Goal: Information Seeking & Learning: Learn about a topic

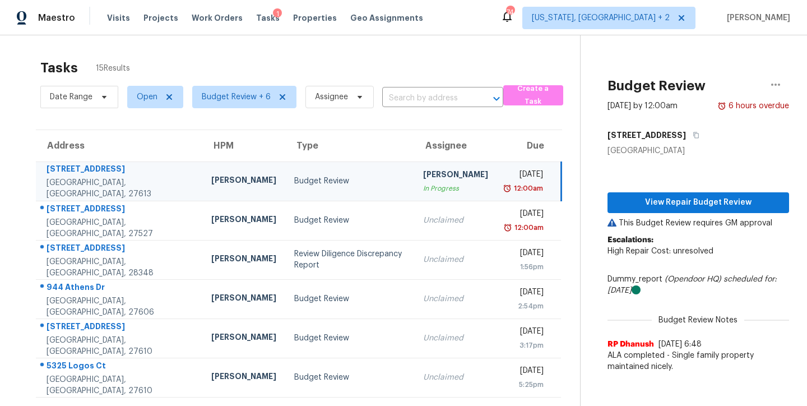
click at [451, 21] on div "Maestro Visits Projects Work Orders Tasks 1 Properties Geo Assignments 74 [US_S…" at bounding box center [403, 17] width 807 height 35
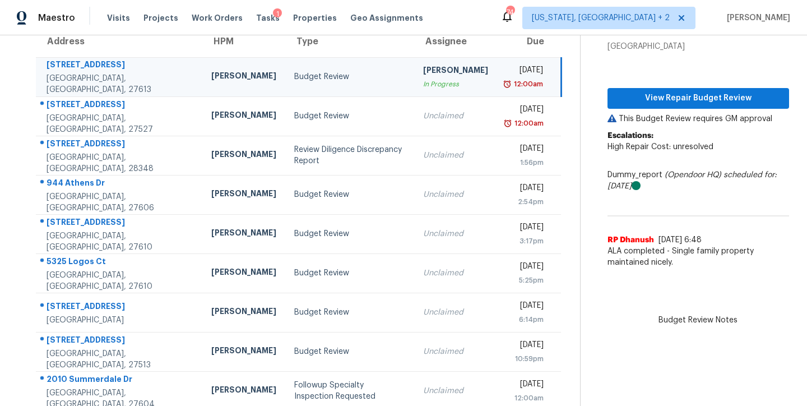
click at [478, 19] on div "Maestro Visits Projects Work Orders Tasks 1 Properties Geo Assignments 74 Washi…" at bounding box center [403, 17] width 807 height 35
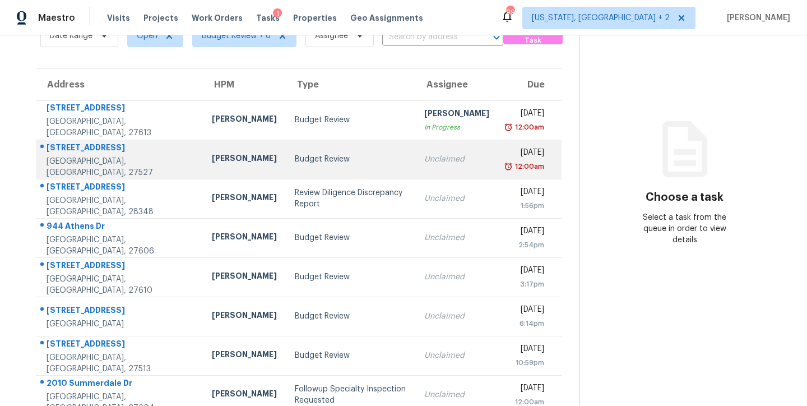
scroll to position [186, 0]
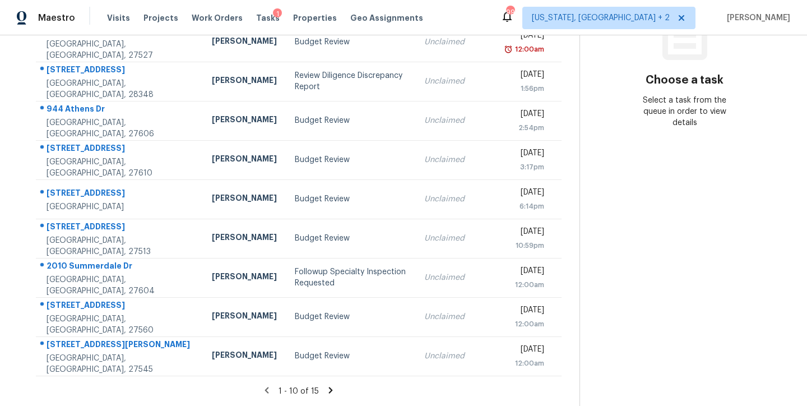
click at [329, 387] on icon at bounding box center [331, 390] width 4 height 6
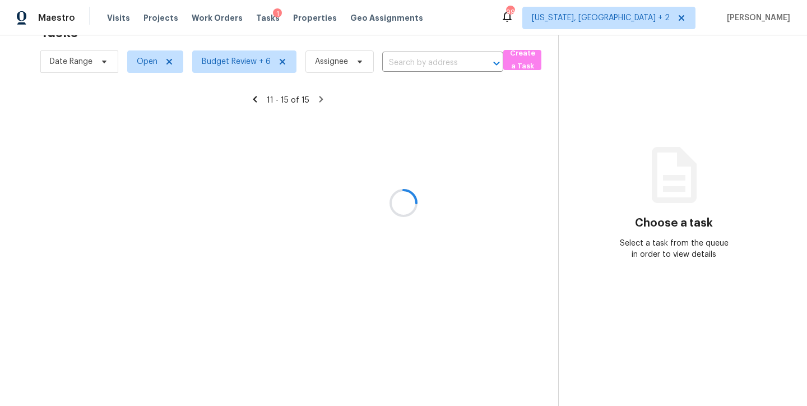
scroll to position [44, 0]
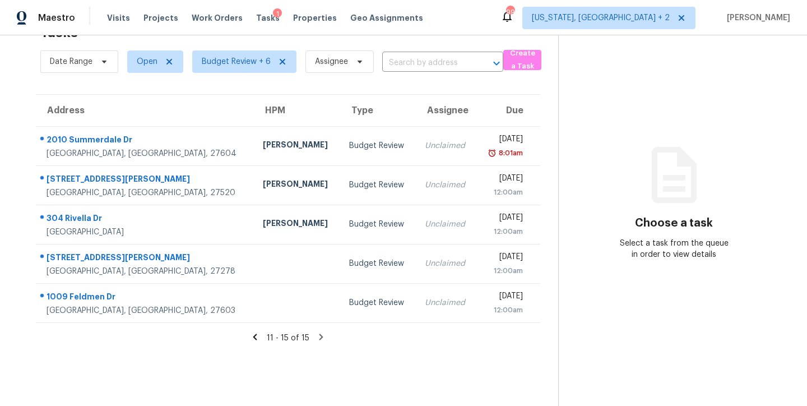
click at [255, 332] on icon at bounding box center [255, 337] width 10 height 10
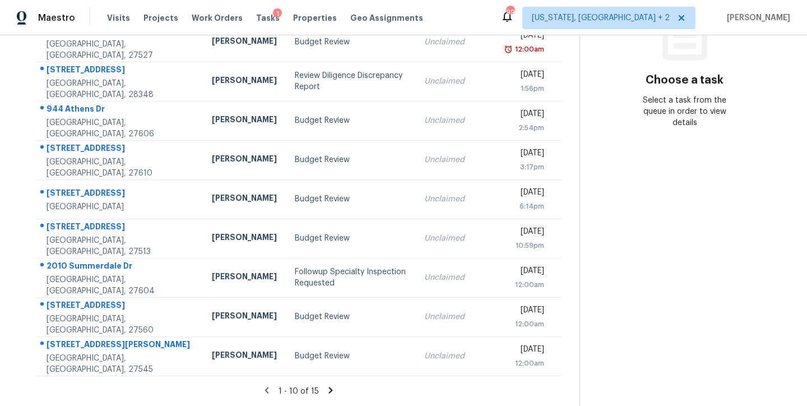
click at [451, 13] on div "Maestro Visits Projects Work Orders Tasks 1 Properties Geo Assignments 99 Washi…" at bounding box center [403, 17] width 807 height 35
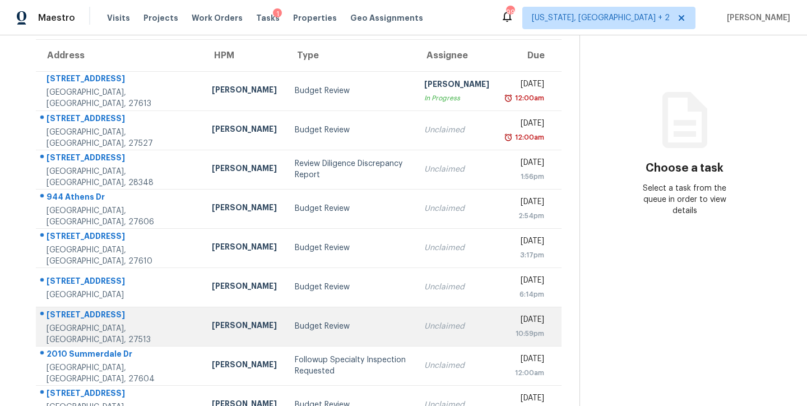
scroll to position [0, 0]
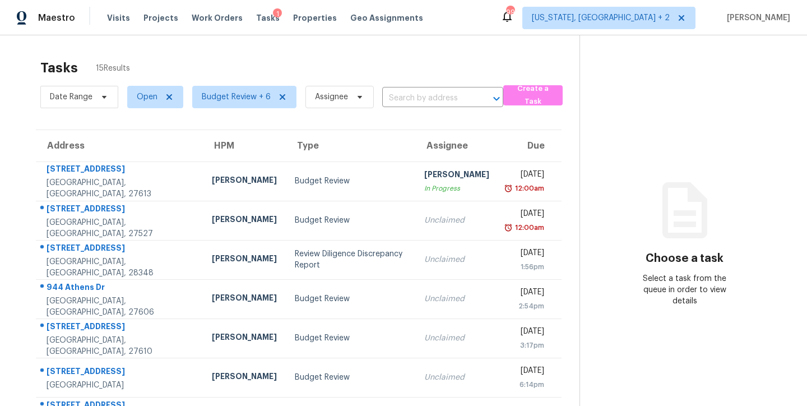
click at [506, 25] on div "Maestro Visits Projects Work Orders Tasks 1 Properties Geo Assignments 99 Washi…" at bounding box center [403, 17] width 807 height 35
click at [458, 29] on div "Maestro Visits Projects Work Orders Tasks 1 Properties Geo Assignments 97 Washi…" at bounding box center [403, 17] width 807 height 35
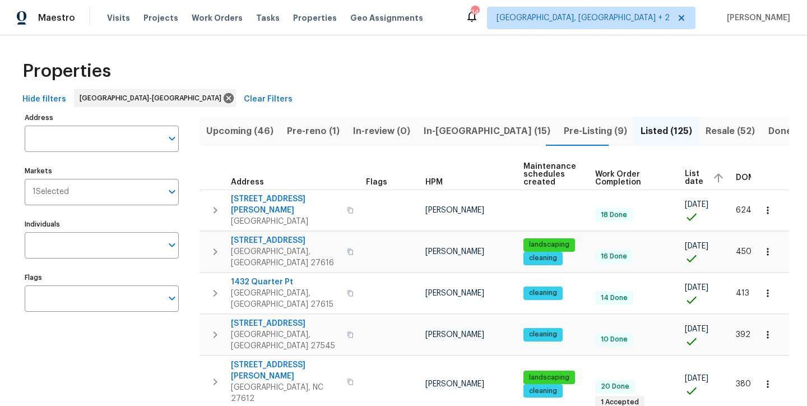
click at [454, 73] on div "Properties" at bounding box center [403, 71] width 771 height 36
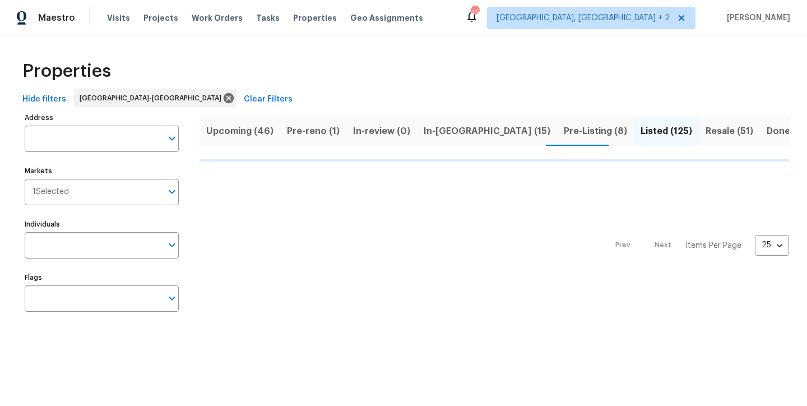
click at [429, 133] on span "In-reno (15)" at bounding box center [487, 131] width 127 height 16
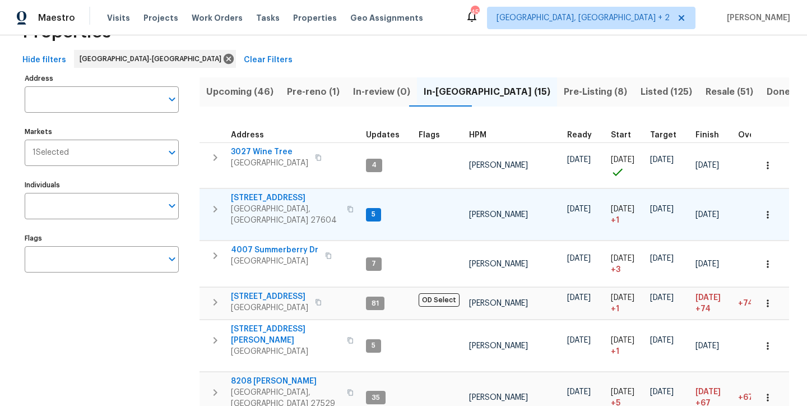
scroll to position [94, 0]
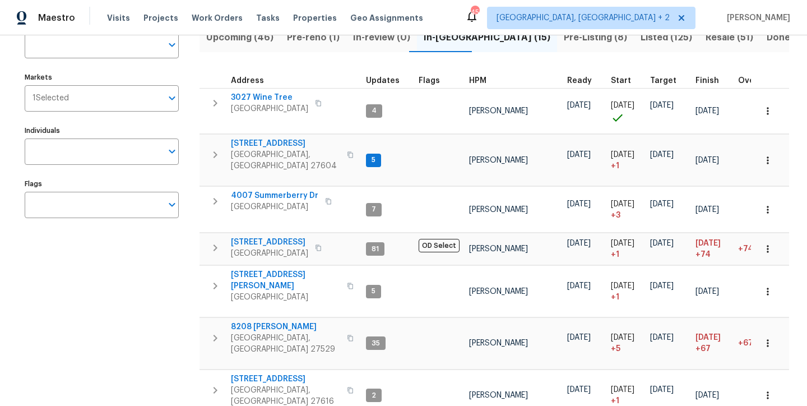
click at [477, 74] on th "HPM" at bounding box center [514, 77] width 98 height 23
click at [477, 77] on span "HPM" at bounding box center [477, 81] width 17 height 8
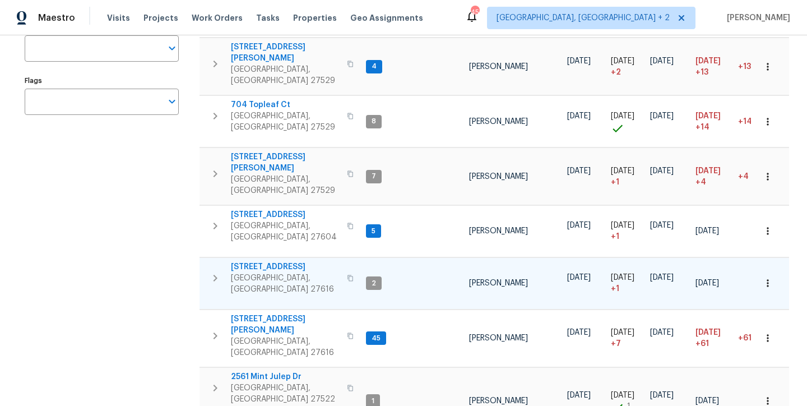
scroll to position [103, 0]
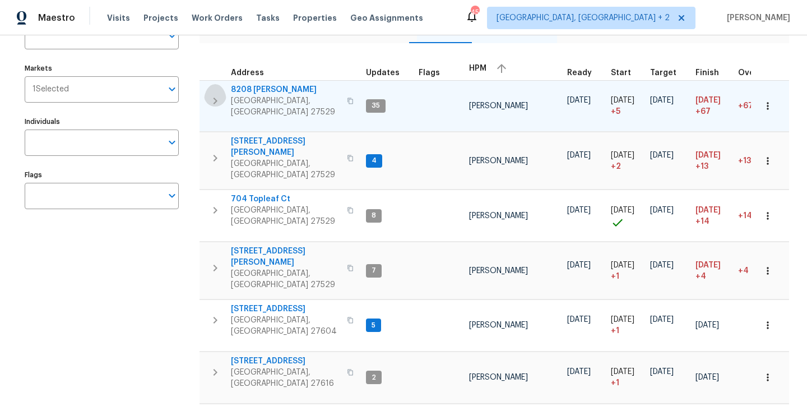
click at [214, 96] on icon "button" at bounding box center [215, 100] width 13 height 13
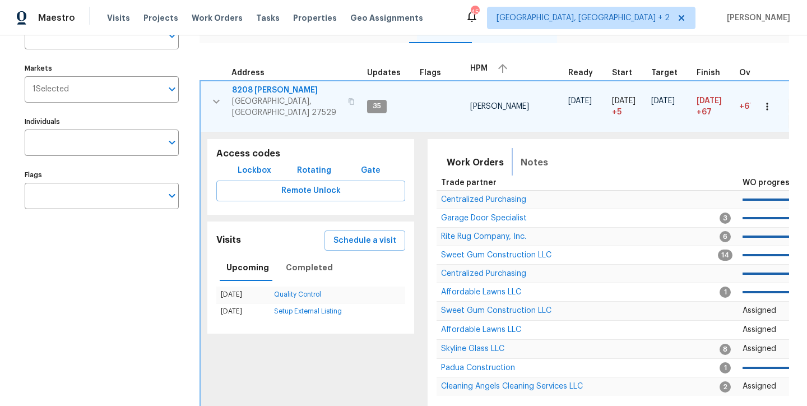
click at [537, 155] on span "Notes" at bounding box center [534, 163] width 27 height 16
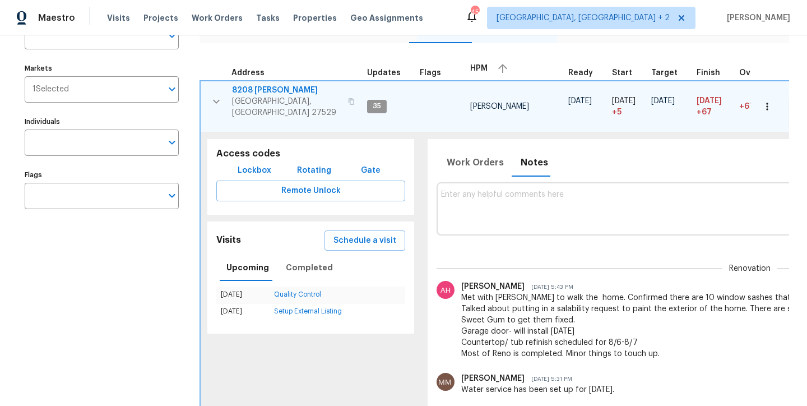
click at [213, 95] on icon "button" at bounding box center [216, 101] width 13 height 13
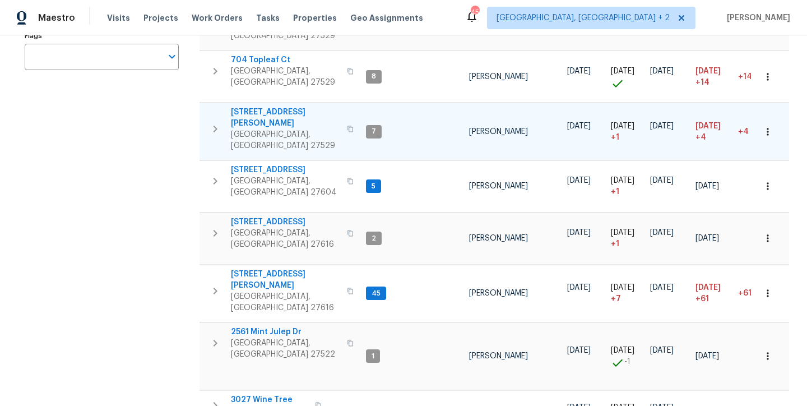
scroll to position [271, 0]
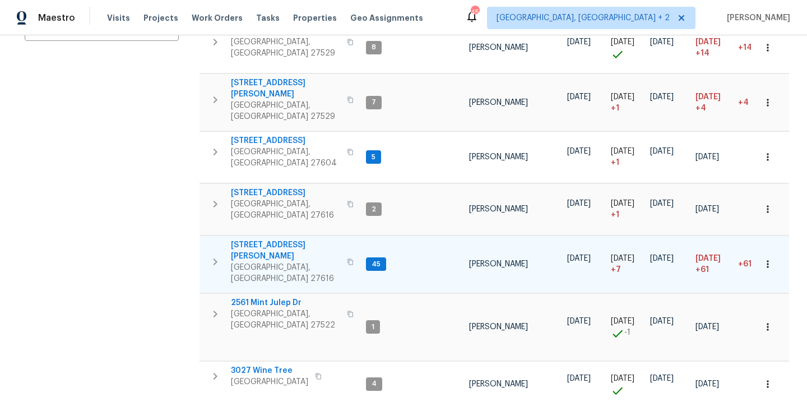
click at [212, 255] on icon "button" at bounding box center [215, 261] width 13 height 13
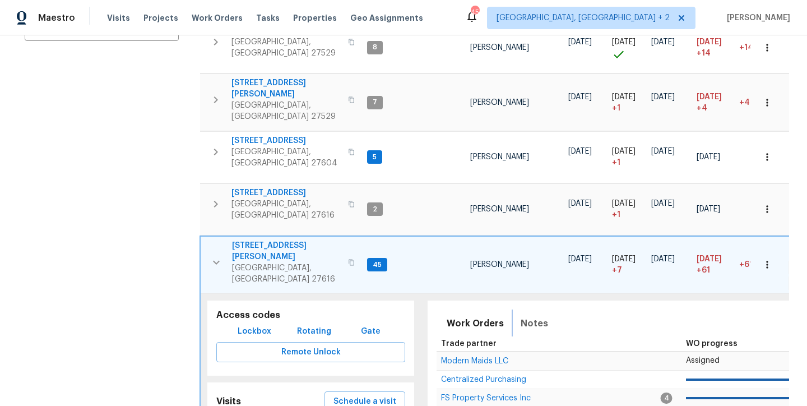
click at [540, 316] on span "Notes" at bounding box center [534, 324] width 27 height 16
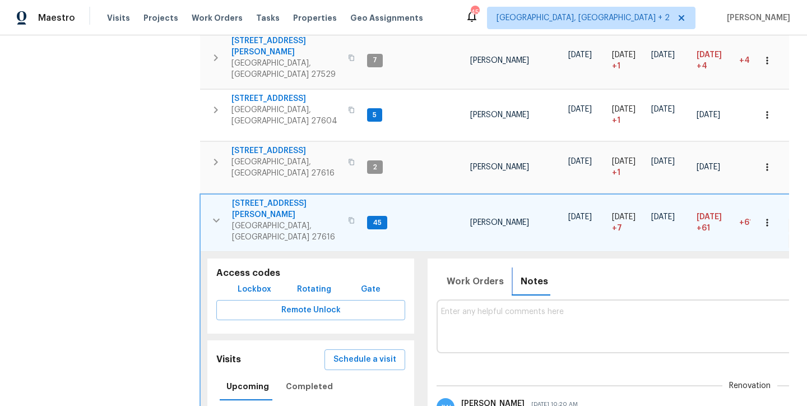
scroll to position [0, 0]
click at [471, 274] on span "Work Orders" at bounding box center [475, 282] width 57 height 16
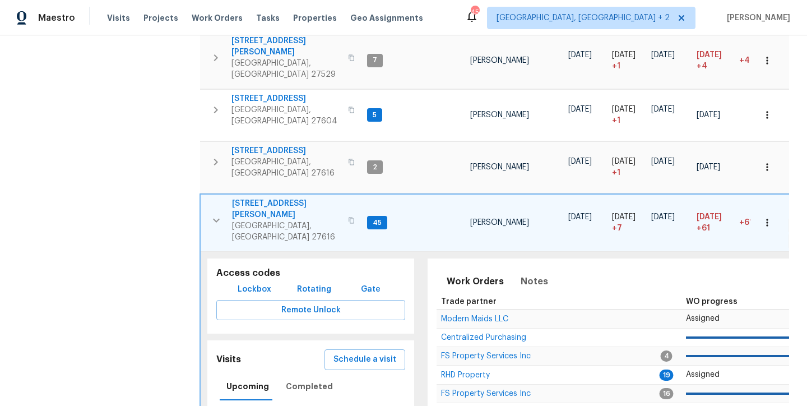
click at [267, 198] on span "5163 Sandy Banks Rd" at bounding box center [286, 209] width 109 height 22
click at [210, 214] on icon "button" at bounding box center [216, 220] width 13 height 13
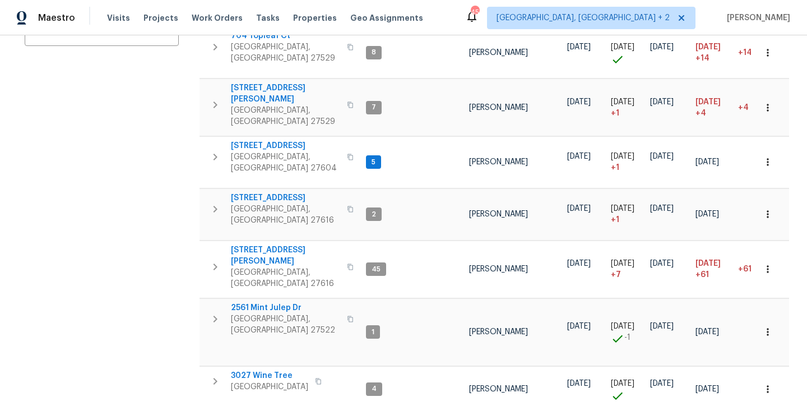
scroll to position [209, 0]
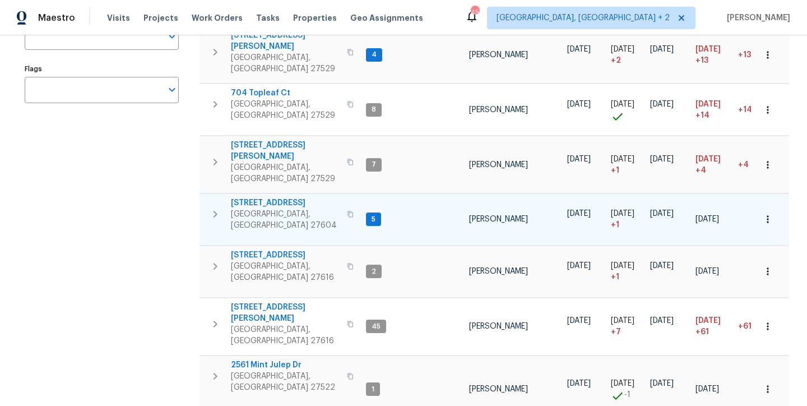
click at [210, 207] on icon "button" at bounding box center [215, 213] width 13 height 13
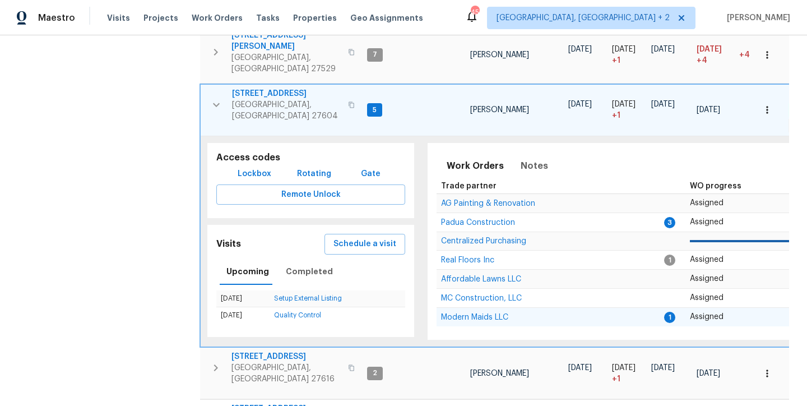
scroll to position [175, 0]
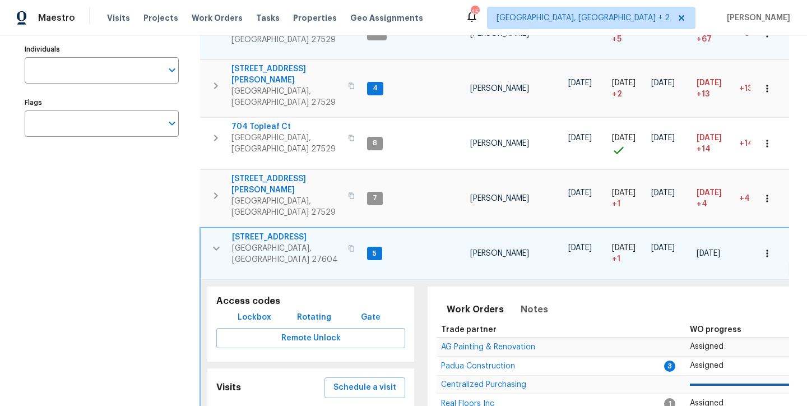
click at [274, 232] on span "4973 Royal Adelaide Way" at bounding box center [286, 237] width 109 height 11
click at [211, 242] on icon "button" at bounding box center [216, 248] width 13 height 13
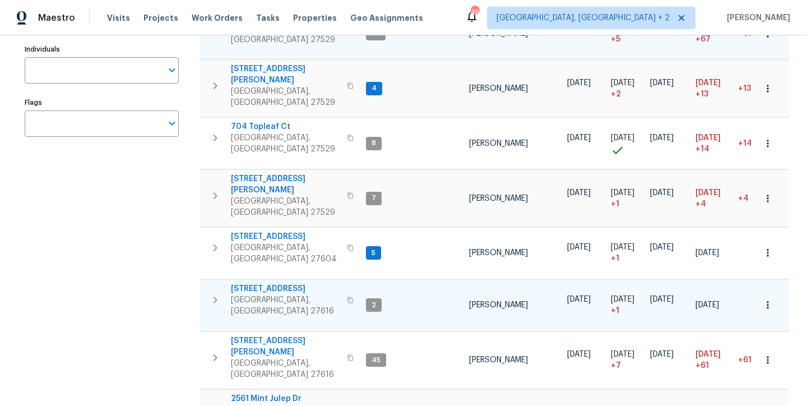
click at [215, 293] on icon "button" at bounding box center [215, 299] width 13 height 13
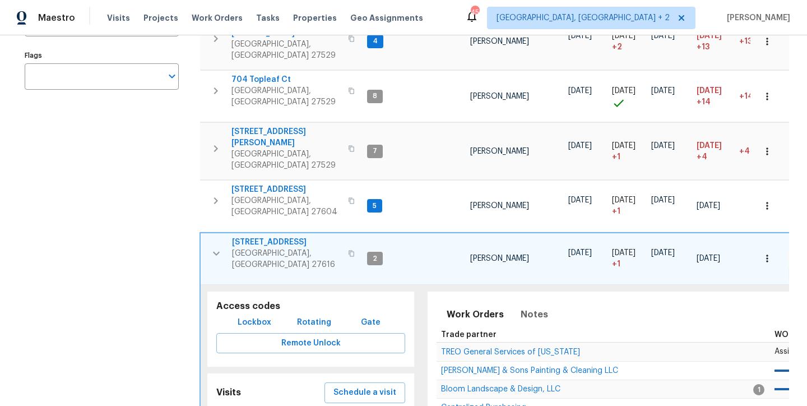
scroll to position [388, 0]
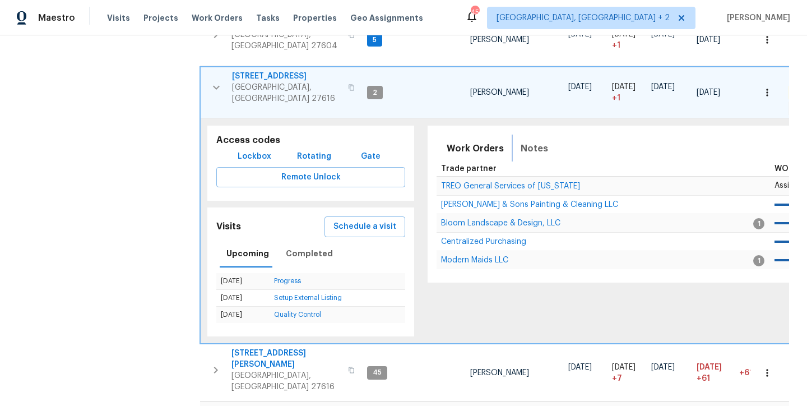
click at [530, 141] on span "Notes" at bounding box center [534, 149] width 27 height 16
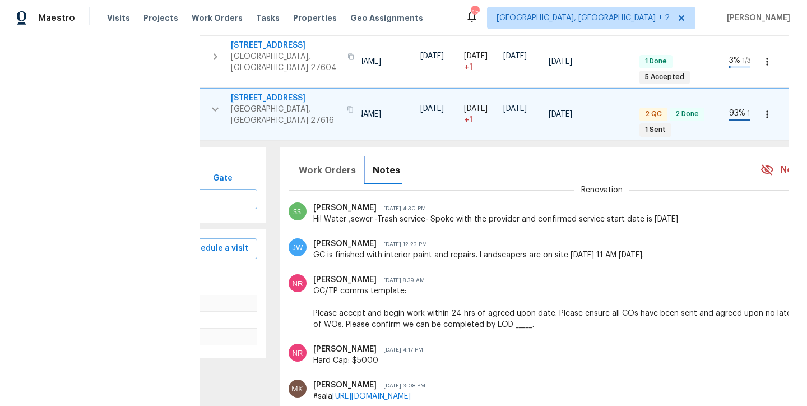
scroll to position [0, 0]
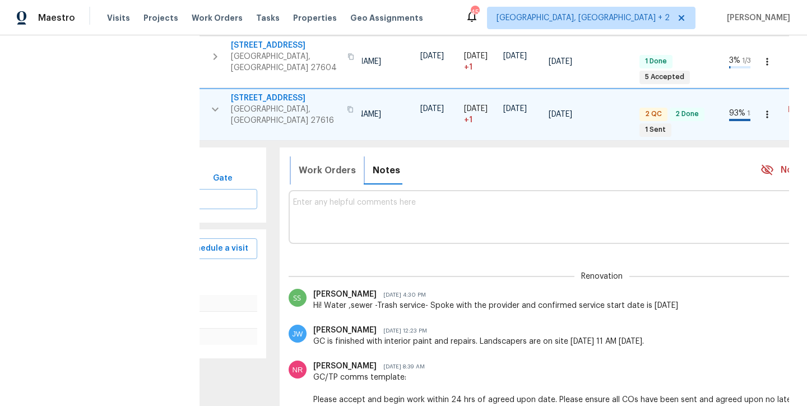
click at [330, 163] on span "Work Orders" at bounding box center [327, 171] width 57 height 16
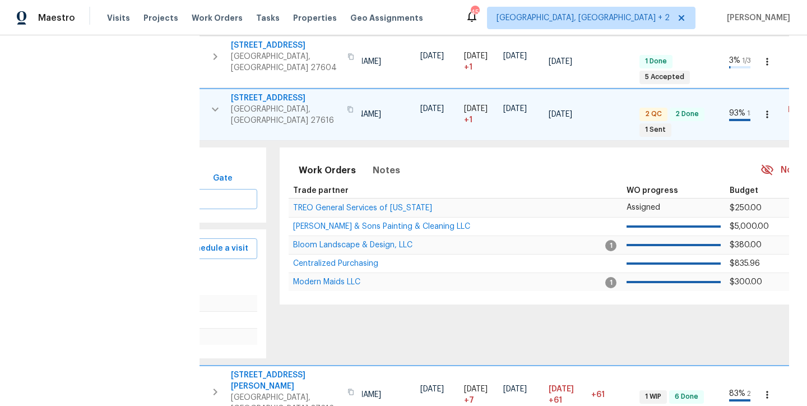
click at [215, 103] on icon "button" at bounding box center [215, 109] width 13 height 13
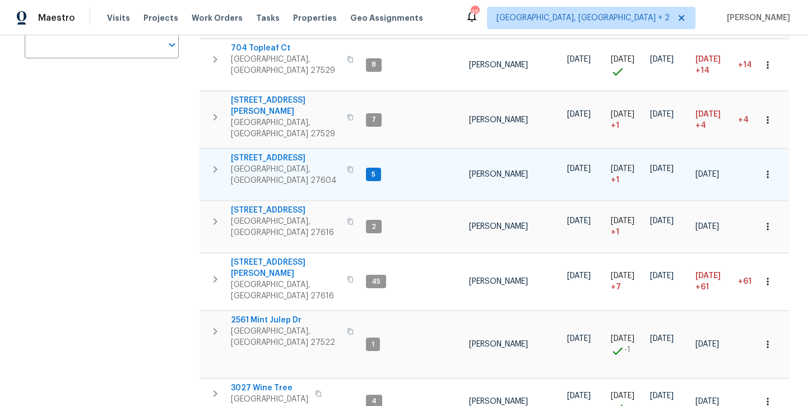
scroll to position [260, 0]
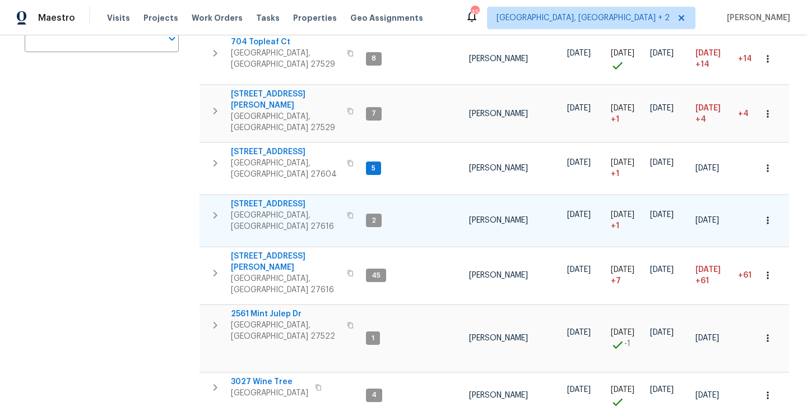
click at [301, 198] on span "5121 Neuse Commons Ln" at bounding box center [285, 203] width 109 height 11
click at [163, 168] on div "Address Address Markets 1 Selected Markets Individuals Individuals Flags Flags" at bounding box center [109, 304] width 168 height 909
click at [275, 308] on span "2561 Mint Julep Dr" at bounding box center [285, 313] width 109 height 11
click at [763, 332] on icon "button" at bounding box center [768, 337] width 11 height 11
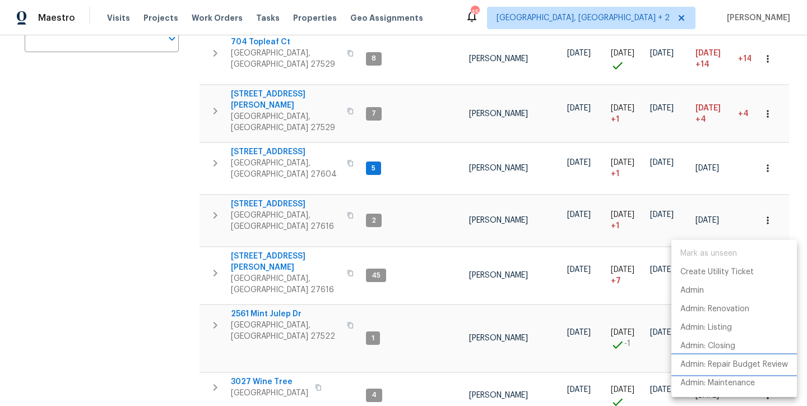
click at [770, 364] on p "Admin: Repair Budget Review" at bounding box center [735, 365] width 108 height 12
click at [161, 193] on div at bounding box center [403, 203] width 807 height 406
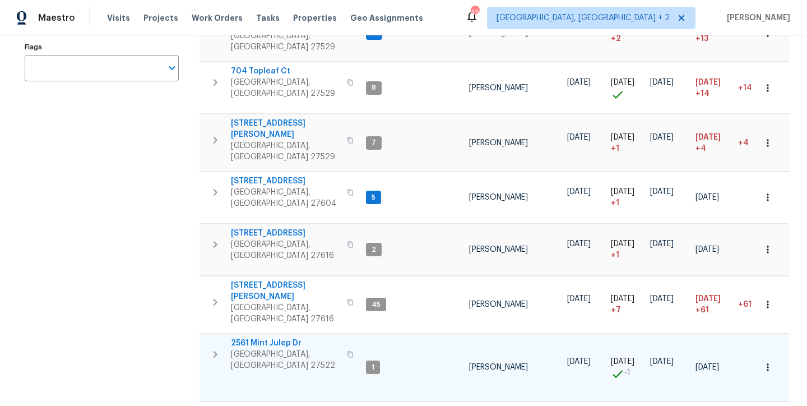
scroll to position [218, 0]
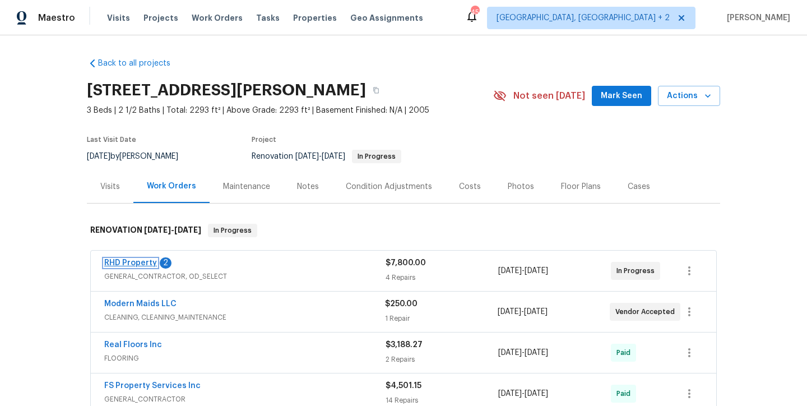
click at [128, 264] on link "RHD Property" at bounding box center [130, 263] width 53 height 8
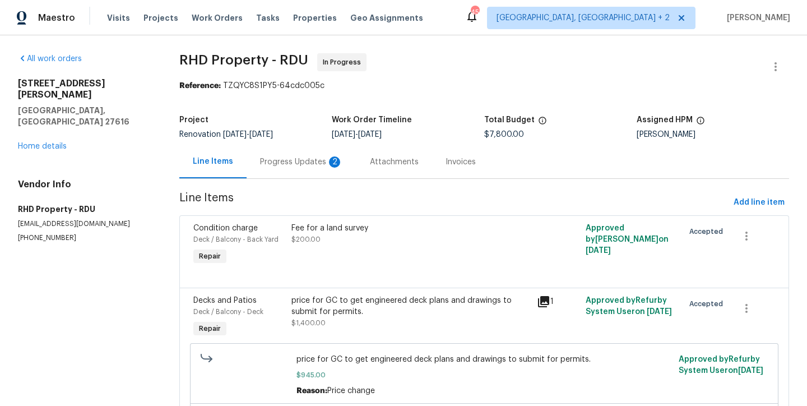
click at [291, 163] on div "Progress Updates 2" at bounding box center [301, 161] width 83 height 11
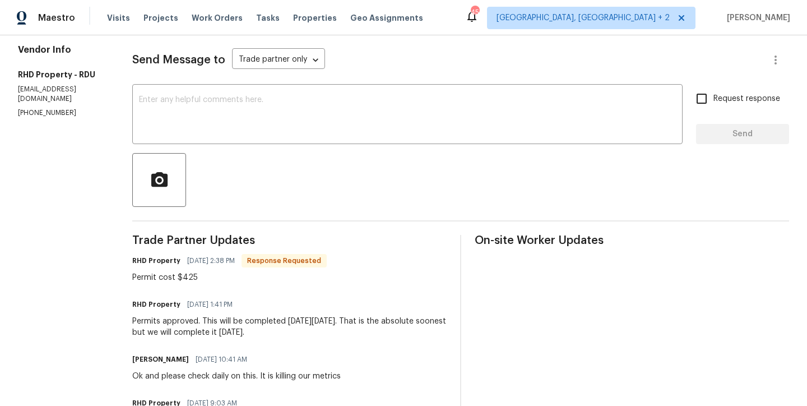
scroll to position [89, 0]
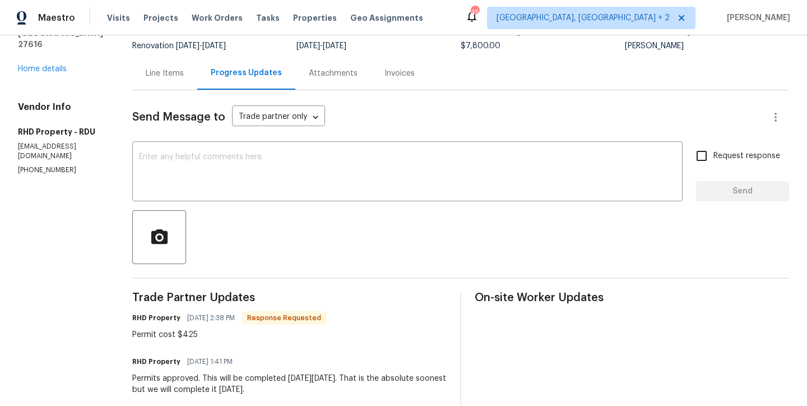
click at [180, 76] on div "Line Items" at bounding box center [165, 73] width 38 height 11
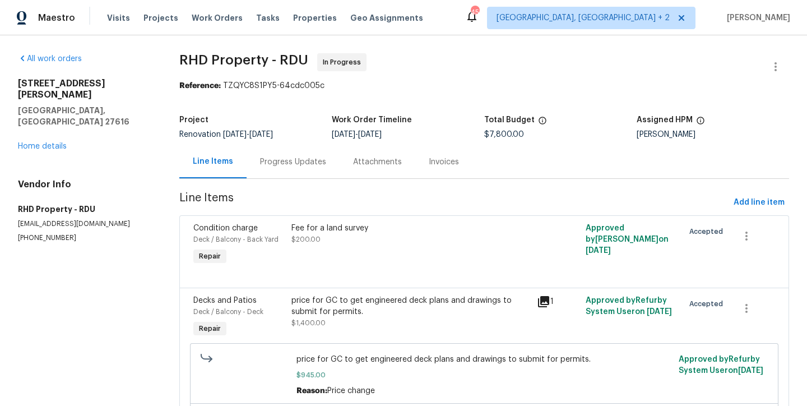
click at [442, 70] on span "RHD Property - RDU In Progress" at bounding box center [470, 66] width 583 height 27
click at [45, 142] on link "Home details" at bounding box center [42, 146] width 49 height 8
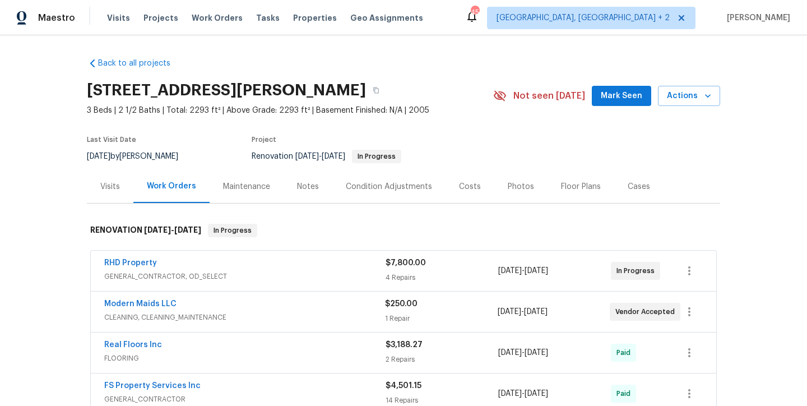
click at [481, 76] on div "5163 Sandy Banks Rd, Raleigh, NC 27616" at bounding box center [290, 90] width 406 height 29
click at [506, 22] on div "Maestro Visits Projects Work Orders Tasks Properties Geo Assignments 45 Charles…" at bounding box center [403, 17] width 807 height 35
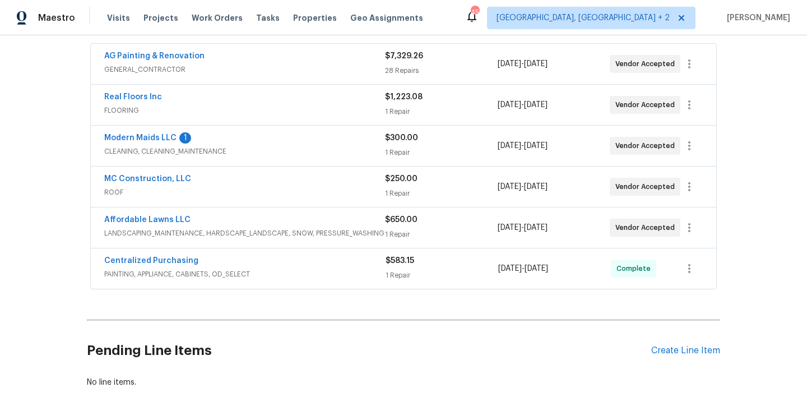
scroll to position [98, 0]
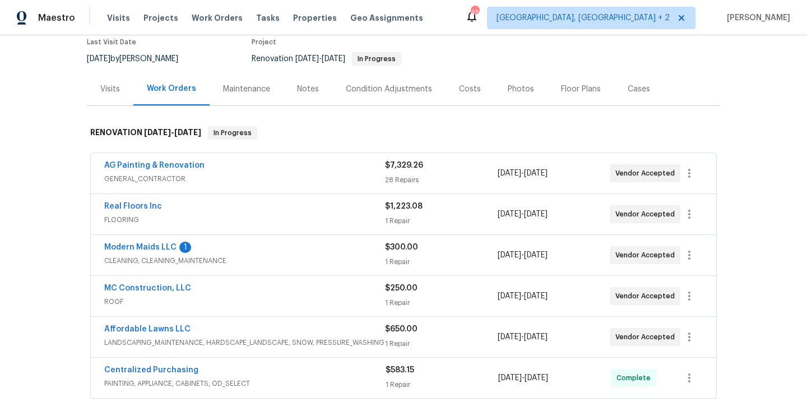
click at [307, 89] on div "Notes" at bounding box center [308, 89] width 22 height 11
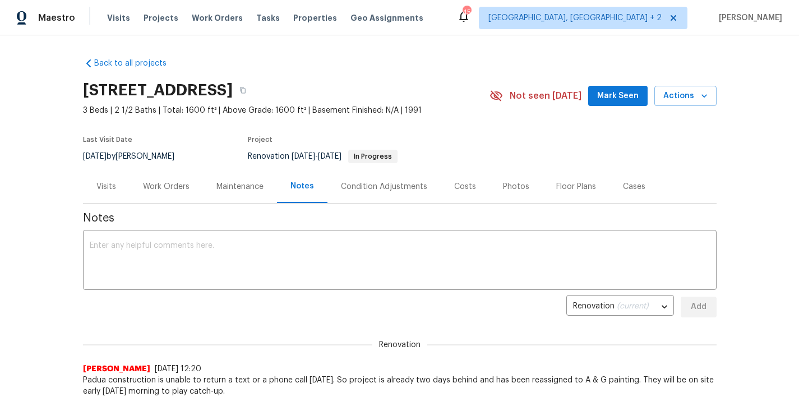
click at [156, 187] on div "Work Orders" at bounding box center [166, 186] width 47 height 11
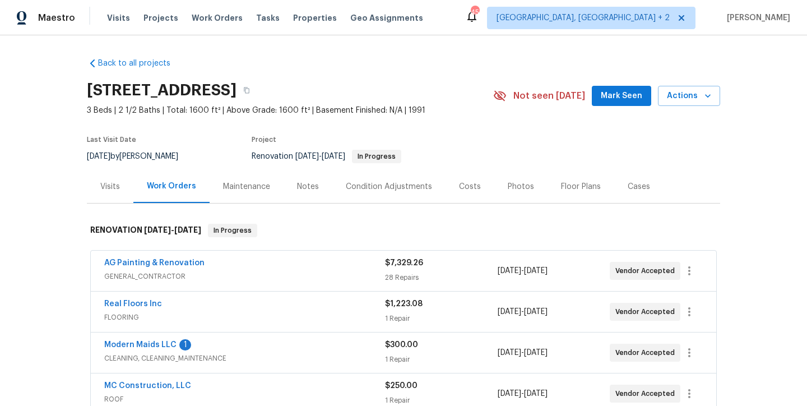
click at [49, 214] on div "Back to all projects 4973 Royal Adelaide Way, Raleigh, NC 27604 3 Beds | 2 1/2 …" at bounding box center [403, 220] width 807 height 371
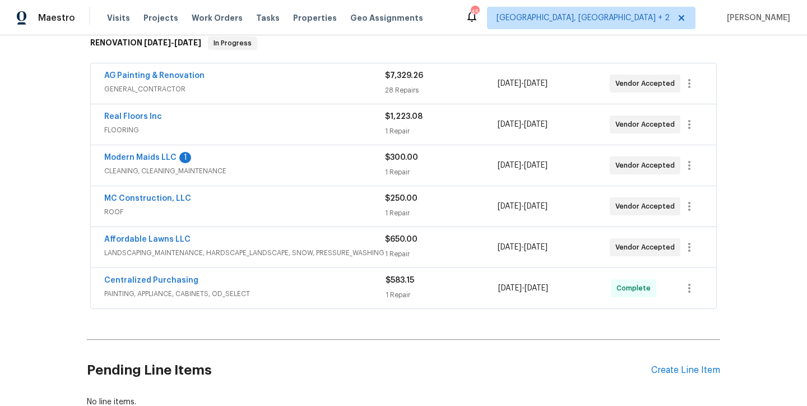
scroll to position [209, 0]
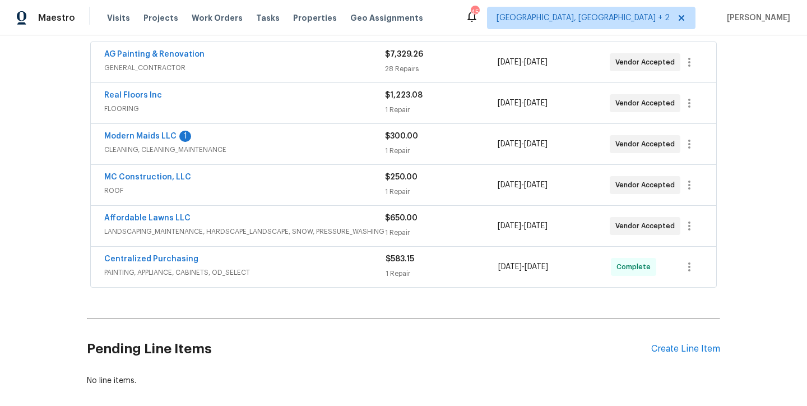
click at [40, 263] on div "Back to all projects 4973 Royal Adelaide Way, Raleigh, NC 27604 3 Beds | 2 1/2 …" at bounding box center [403, 220] width 807 height 371
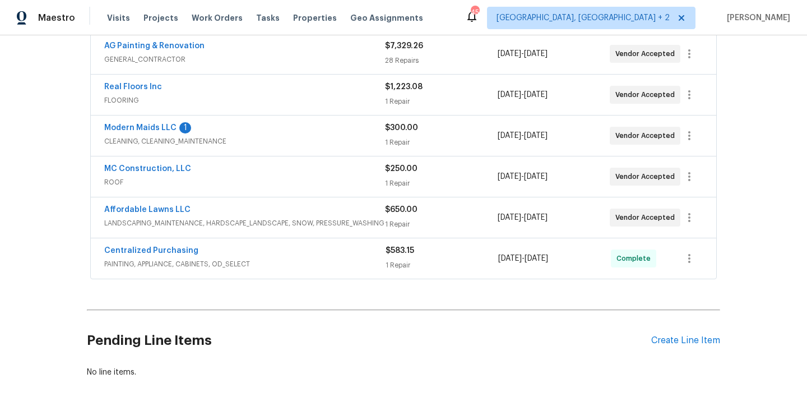
scroll to position [112, 0]
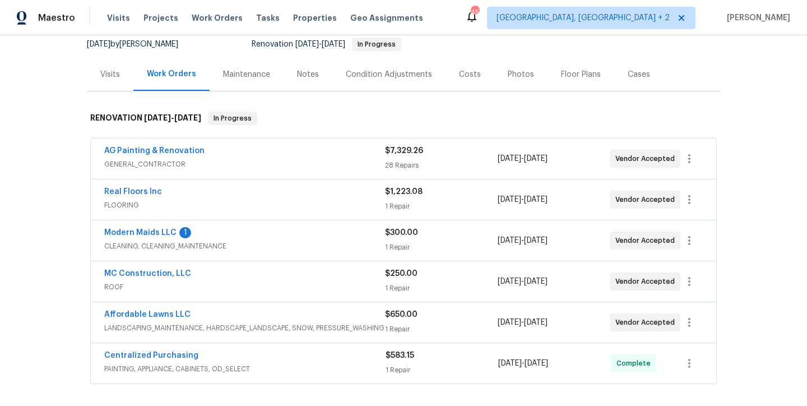
click at [317, 76] on div "Notes" at bounding box center [308, 74] width 49 height 33
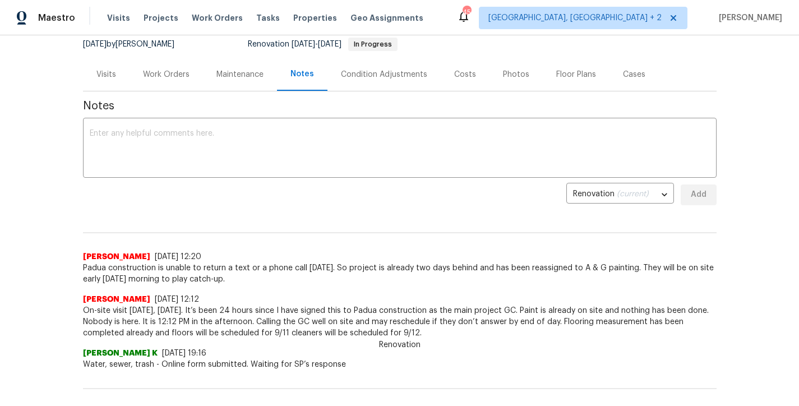
click at [469, 77] on div "Costs" at bounding box center [465, 74] width 49 height 33
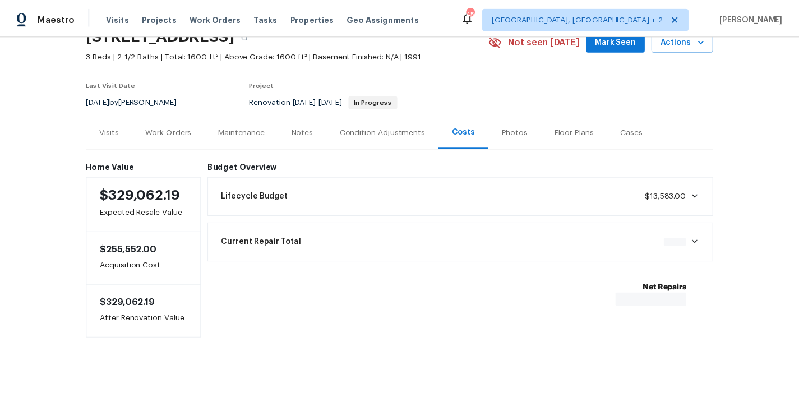
scroll to position [64, 0]
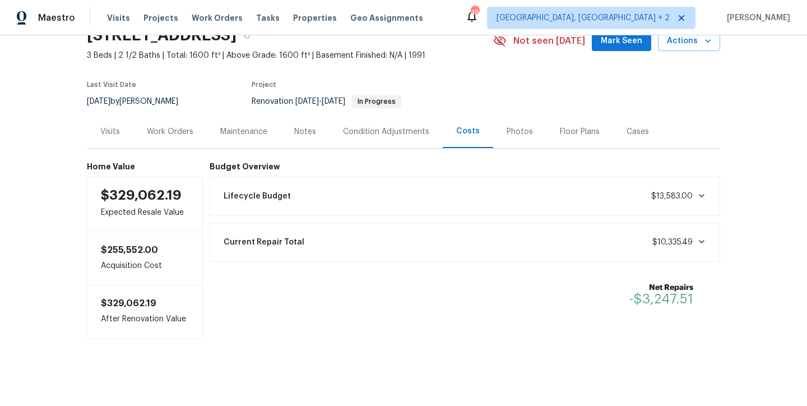
click at [287, 121] on div "Notes" at bounding box center [305, 131] width 49 height 33
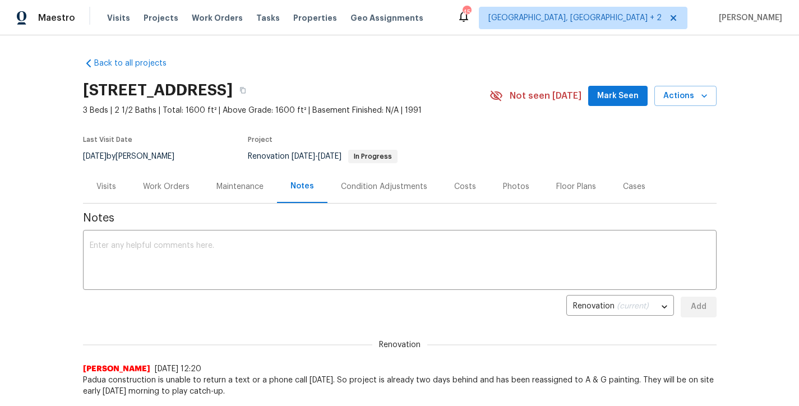
click at [161, 186] on div "Work Orders" at bounding box center [166, 186] width 47 height 11
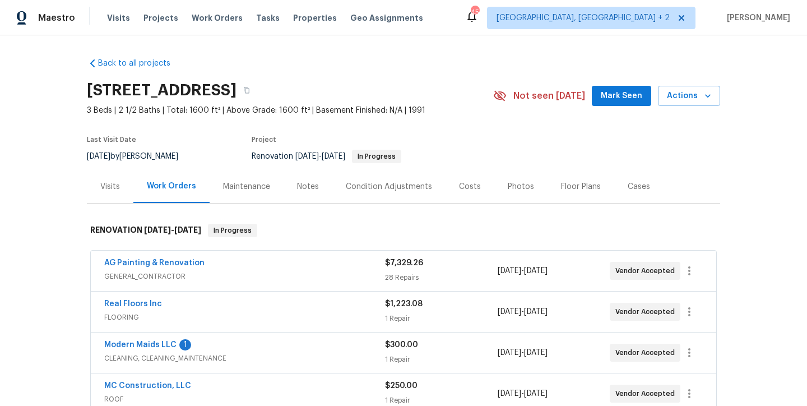
click at [314, 184] on div "Notes" at bounding box center [308, 186] width 49 height 33
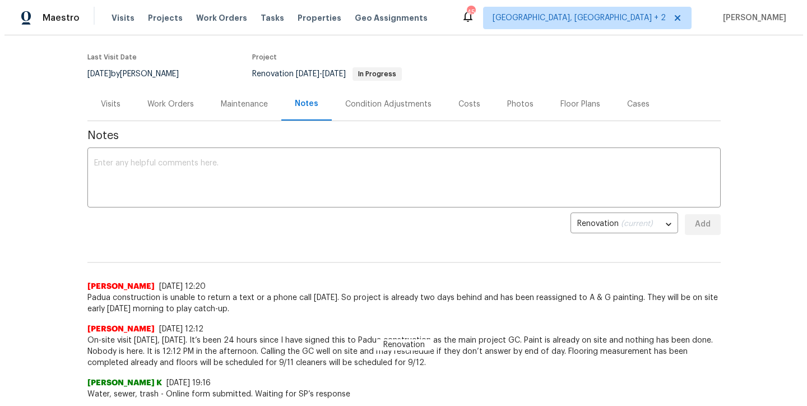
scroll to position [79, 0]
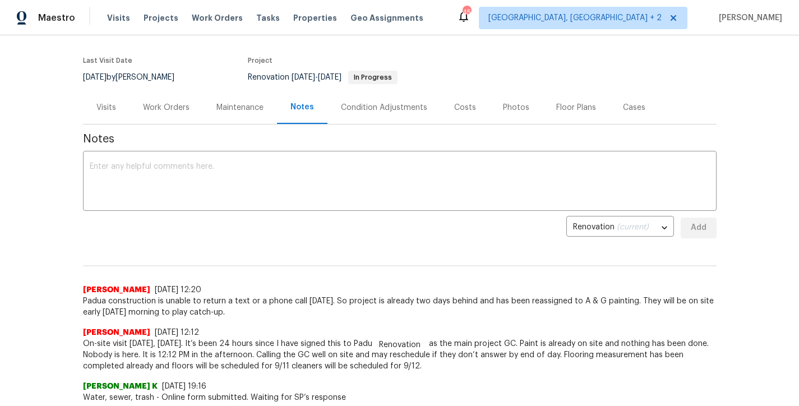
click at [165, 106] on div "Work Orders" at bounding box center [166, 107] width 47 height 11
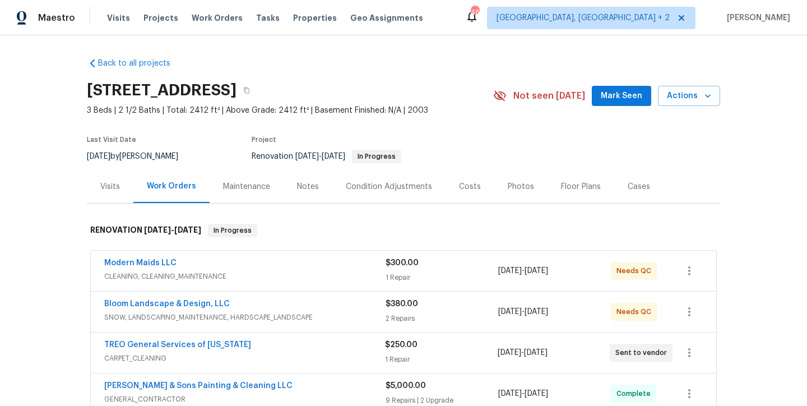
click at [459, 185] on div "Costs" at bounding box center [470, 186] width 22 height 11
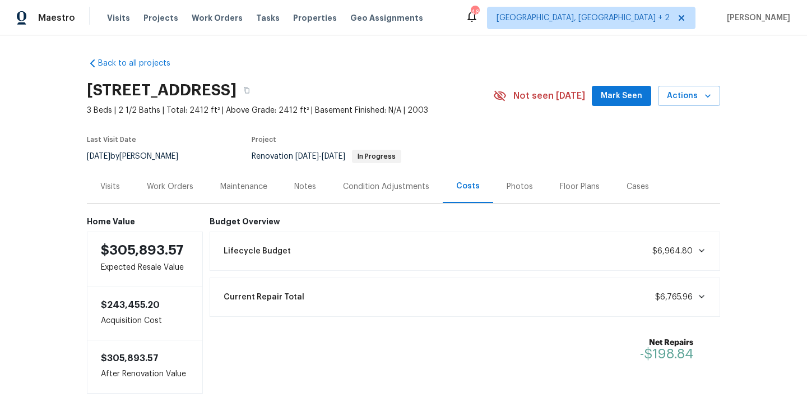
click at [285, 184] on div "Notes" at bounding box center [305, 186] width 49 height 33
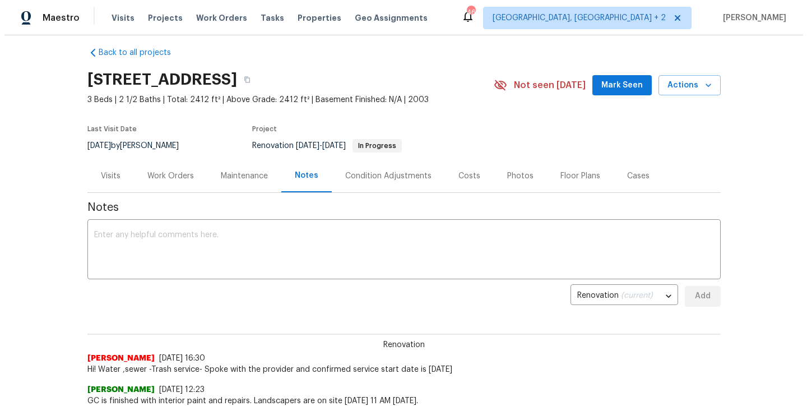
scroll to position [10, 0]
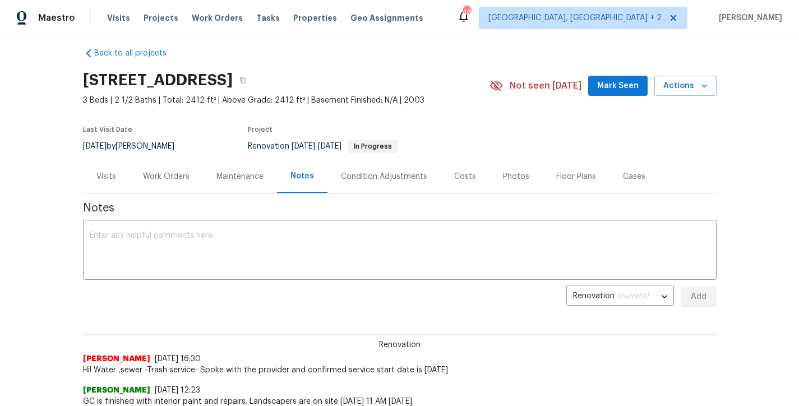
click at [171, 177] on div "Work Orders" at bounding box center [166, 176] width 47 height 11
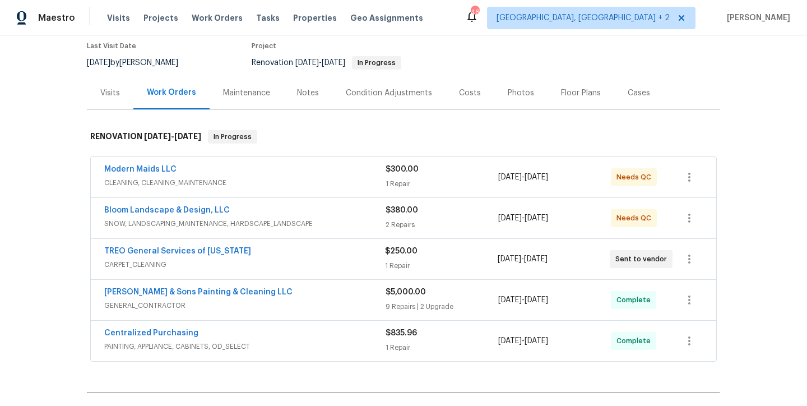
scroll to position [95, 0]
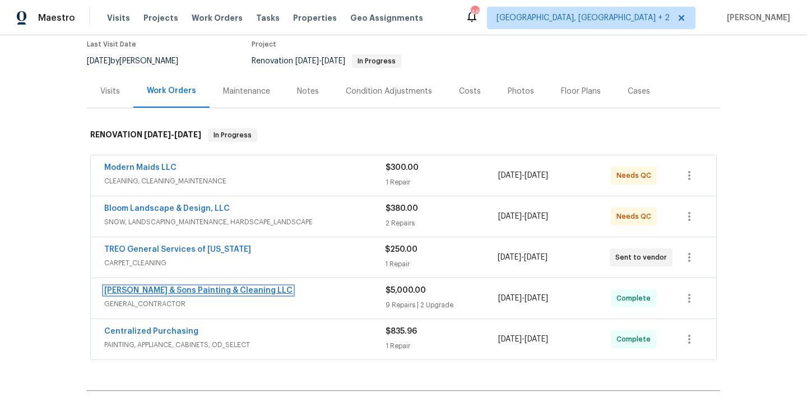
click at [225, 289] on link "[PERSON_NAME] & Sons Painting & Cleaning LLC" at bounding box center [198, 290] width 188 height 8
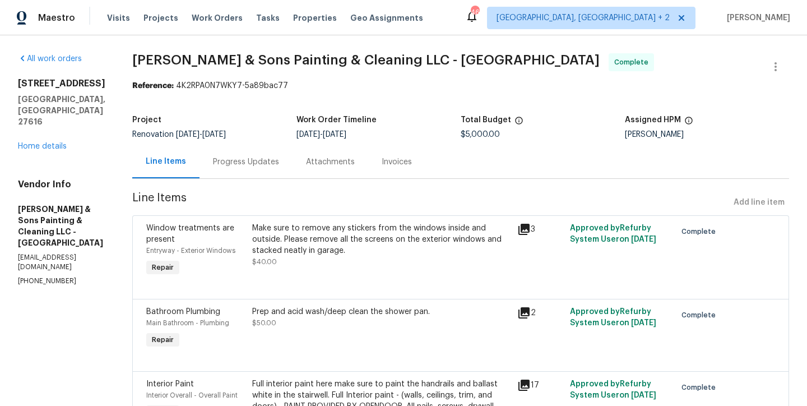
click at [230, 160] on div "Progress Updates" at bounding box center [246, 161] width 66 height 11
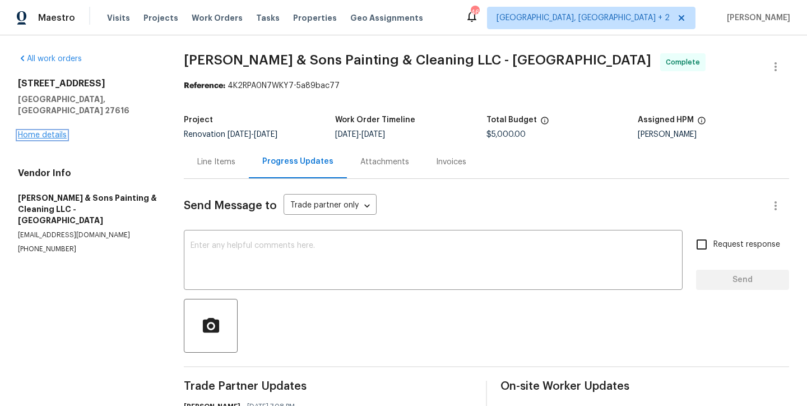
click at [62, 131] on link "Home details" at bounding box center [42, 135] width 49 height 8
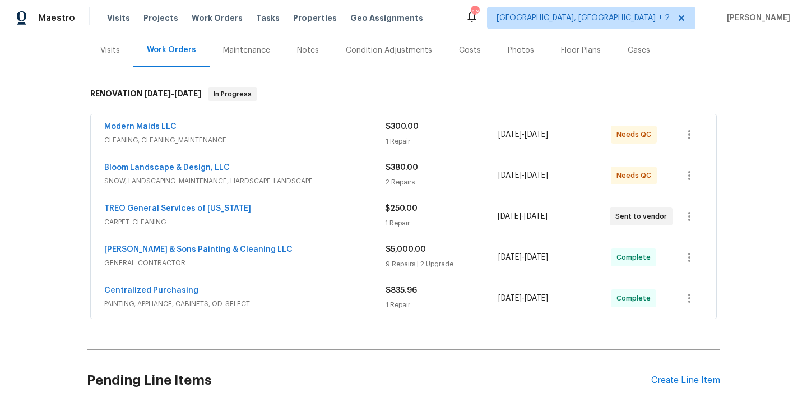
scroll to position [146, 0]
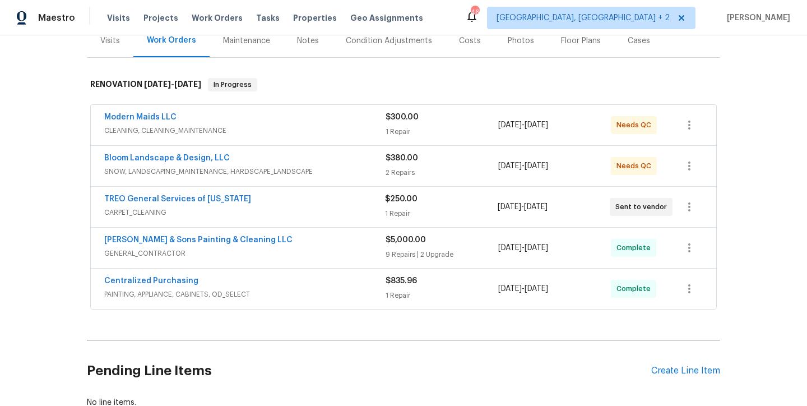
click at [246, 162] on div "Bloom Landscape & Design, LLC" at bounding box center [244, 159] width 281 height 13
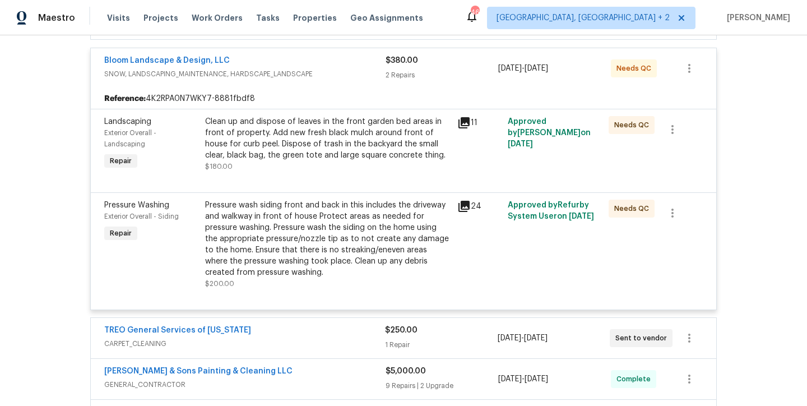
scroll to position [240, 0]
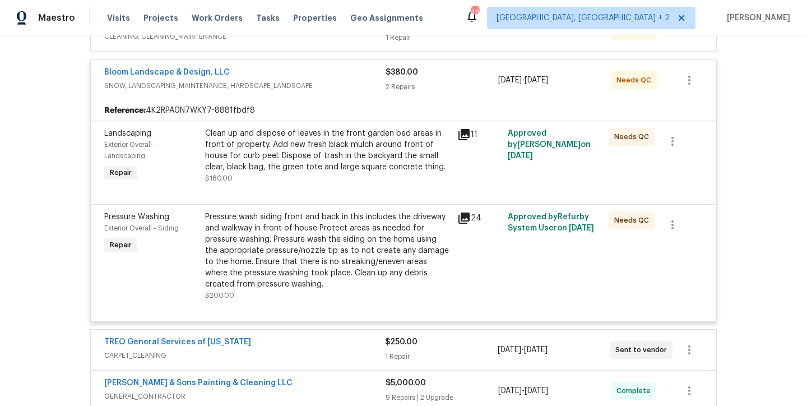
click at [242, 75] on div "Bloom Landscape & Design, LLC" at bounding box center [244, 73] width 281 height 13
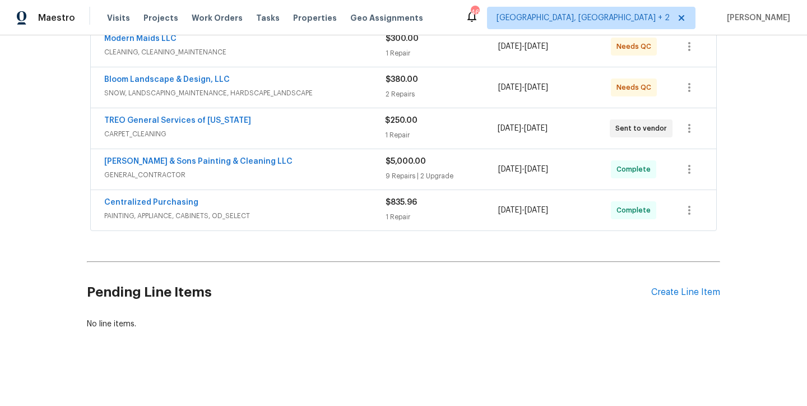
scroll to position [233, 0]
click at [218, 197] on div "Centralized Purchasing" at bounding box center [244, 203] width 281 height 13
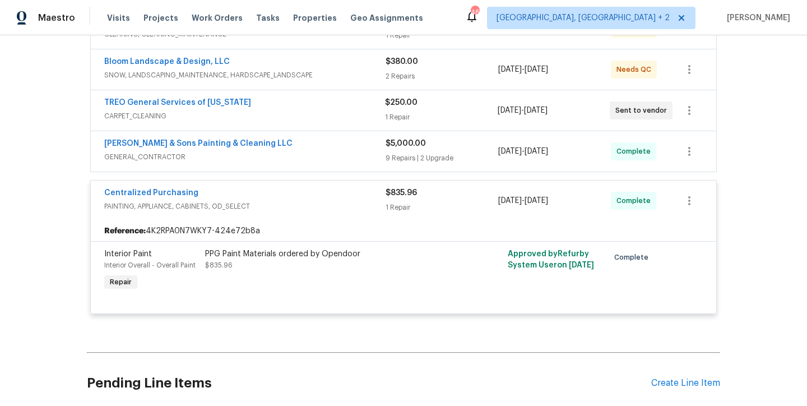
click at [223, 196] on div "Centralized Purchasing" at bounding box center [244, 193] width 281 height 13
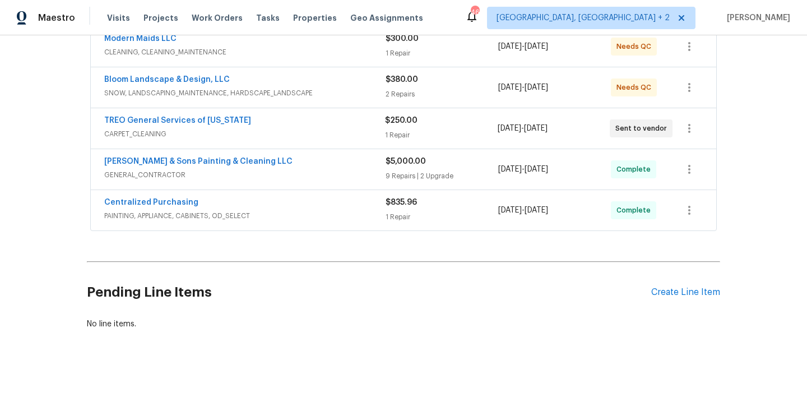
click at [283, 156] on div "[PERSON_NAME] & Sons Painting & Cleaning LLC" at bounding box center [244, 162] width 281 height 13
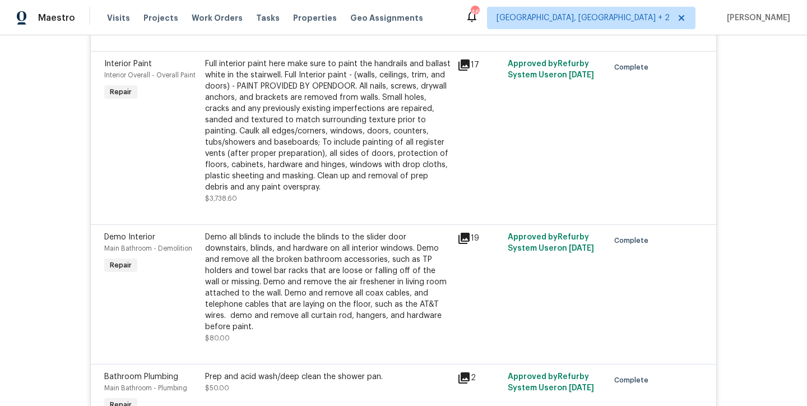
scroll to position [948, 0]
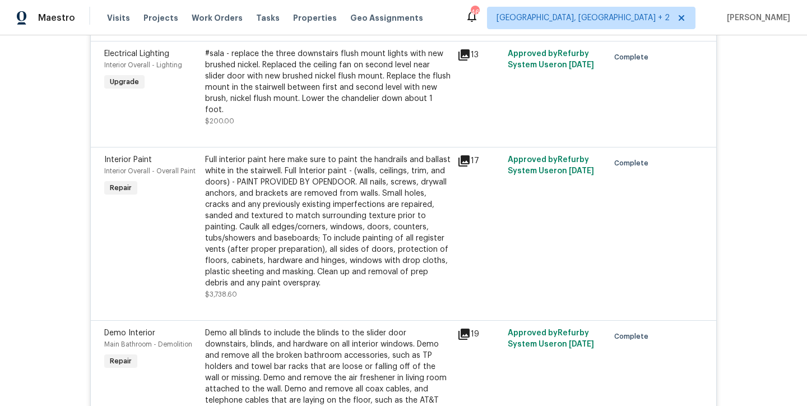
click at [298, 186] on div "Full interior paint here make sure to paint the handrails and ballast white in …" at bounding box center [328, 221] width 246 height 135
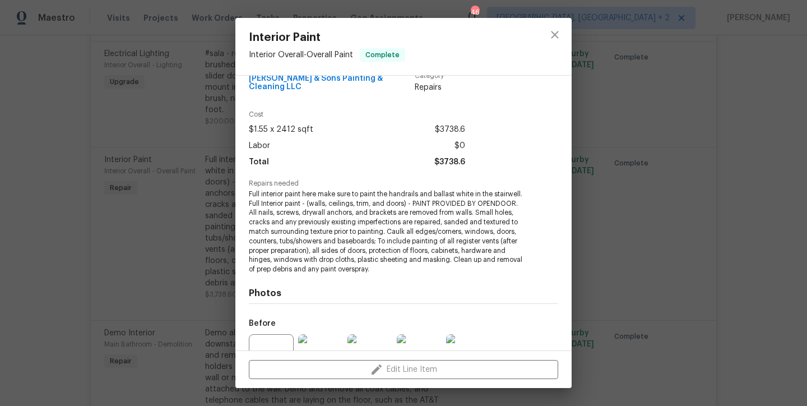
scroll to position [87, 0]
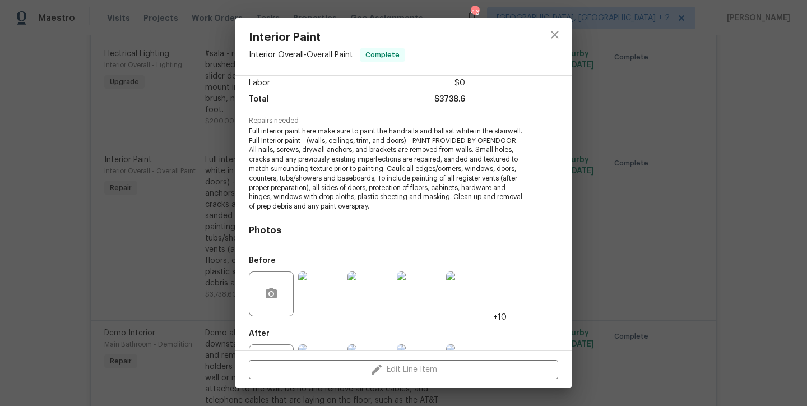
click at [321, 298] on img at bounding box center [320, 293] width 45 height 45
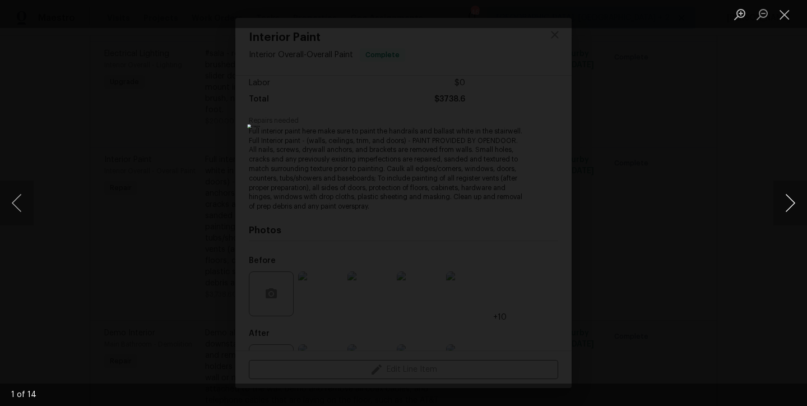
click at [785, 206] on button "Next image" at bounding box center [791, 203] width 34 height 45
click at [784, 206] on button "Next image" at bounding box center [791, 203] width 34 height 45
click at [782, 206] on button "Next image" at bounding box center [791, 203] width 34 height 45
drag, startPoint x: 787, startPoint y: 16, endPoint x: 804, endPoint y: 22, distance: 18.4
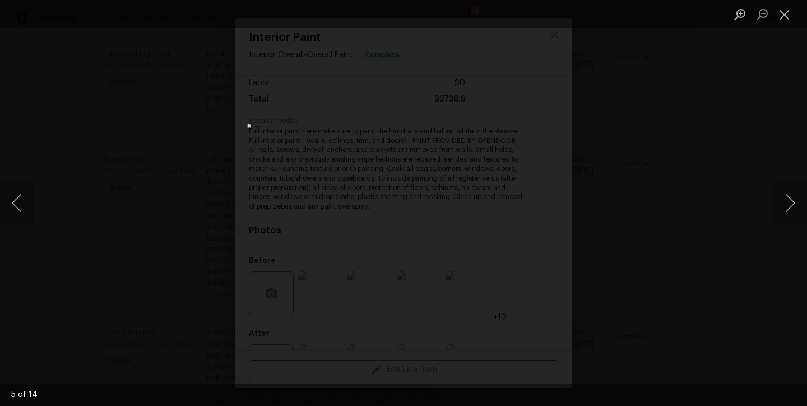
click at [787, 16] on button "Close lightbox" at bounding box center [785, 14] width 22 height 20
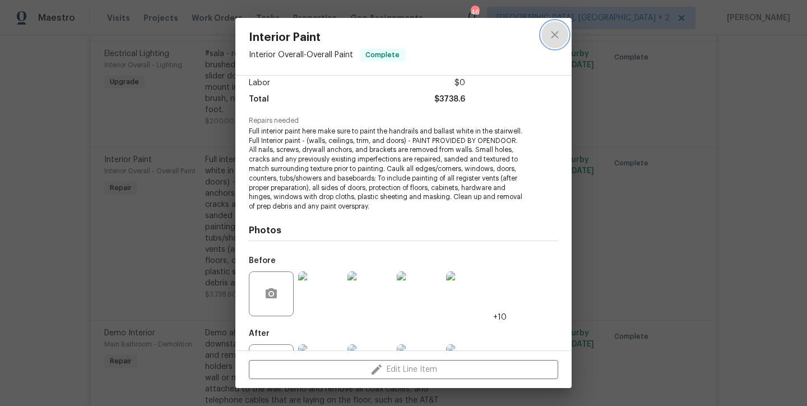
click at [553, 35] on icon "close" at bounding box center [554, 34] width 13 height 13
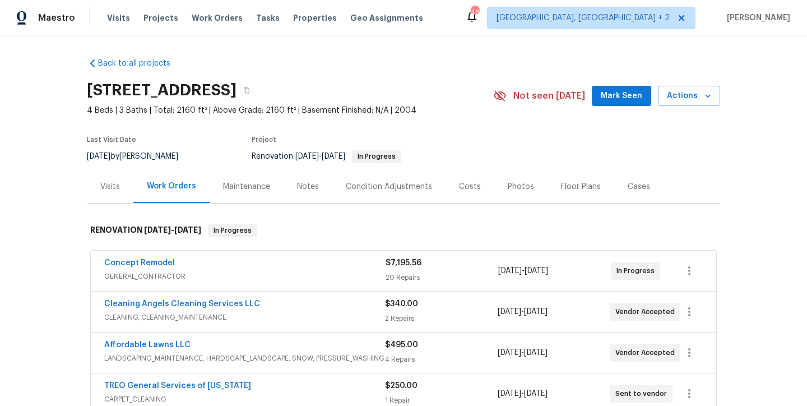
click at [299, 184] on div "Notes" at bounding box center [308, 186] width 22 height 11
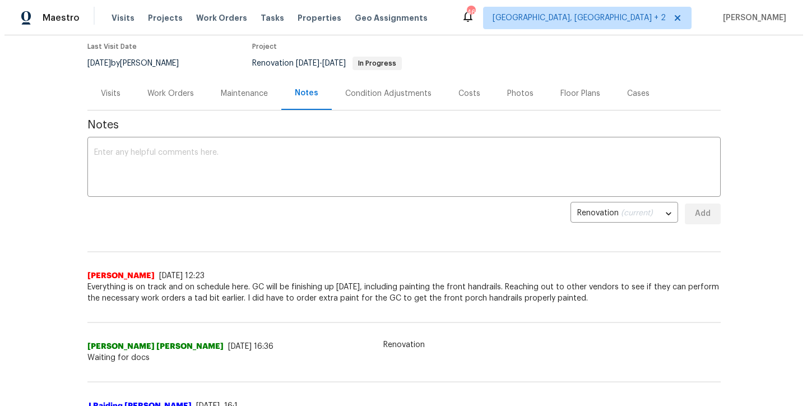
scroll to position [87, 0]
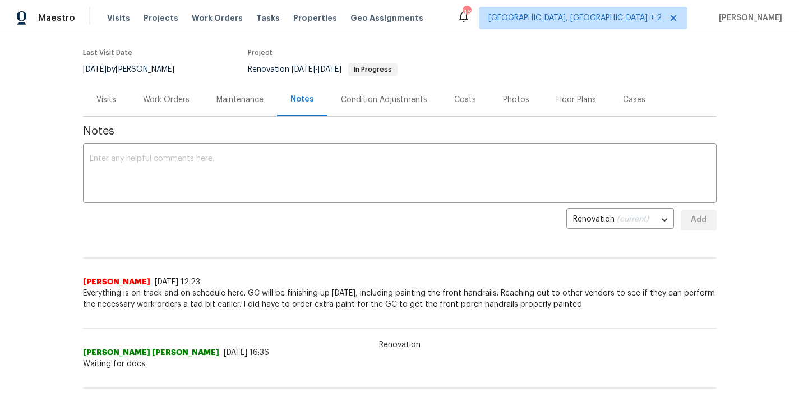
click at [165, 108] on div "Work Orders" at bounding box center [166, 99] width 73 height 33
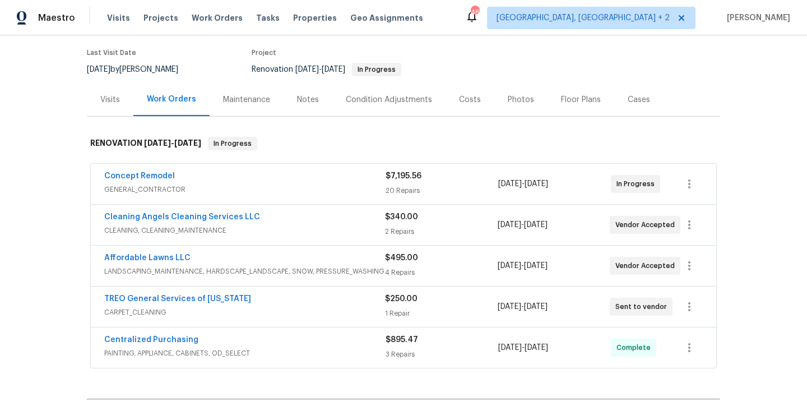
click at [463, 104] on div "Costs" at bounding box center [470, 99] width 22 height 11
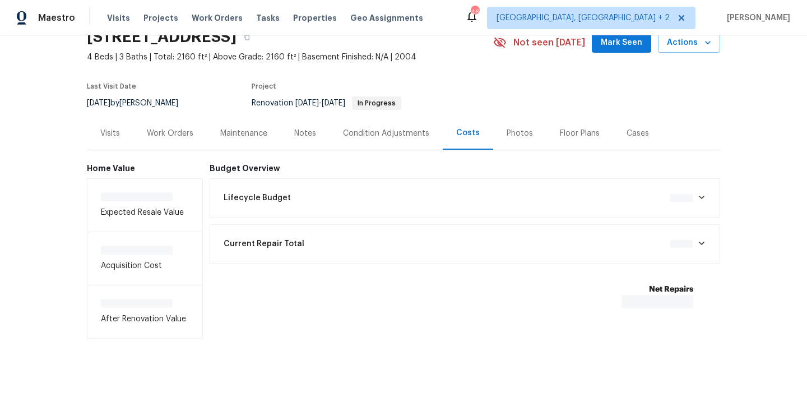
scroll to position [64, 0]
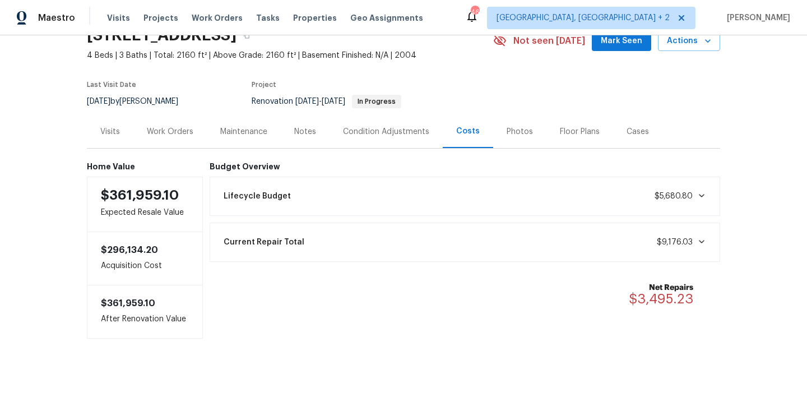
click at [172, 126] on div "Work Orders" at bounding box center [170, 131] width 47 height 11
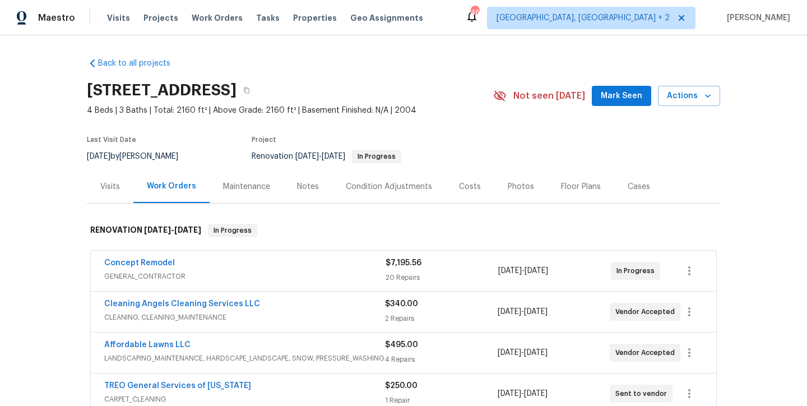
scroll to position [23, 0]
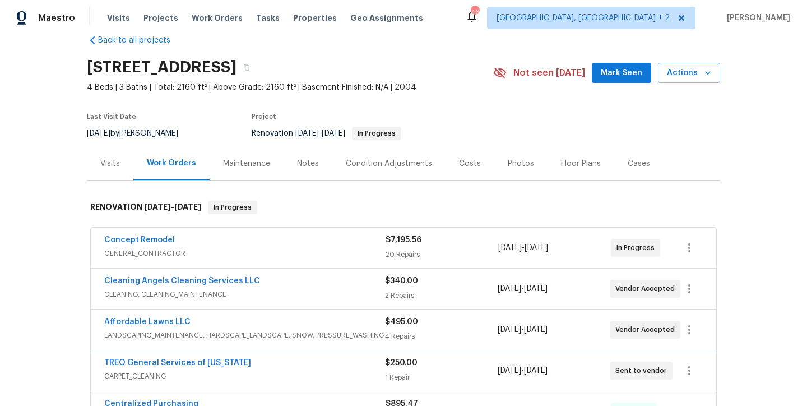
click at [52, 163] on div "Back to all projects 2561 Mint Julep Dr, Creedmoor, NC 27522 4 Beds | 3 Baths |…" at bounding box center [403, 220] width 807 height 371
click at [191, 240] on div "Concept Remodel" at bounding box center [244, 240] width 281 height 13
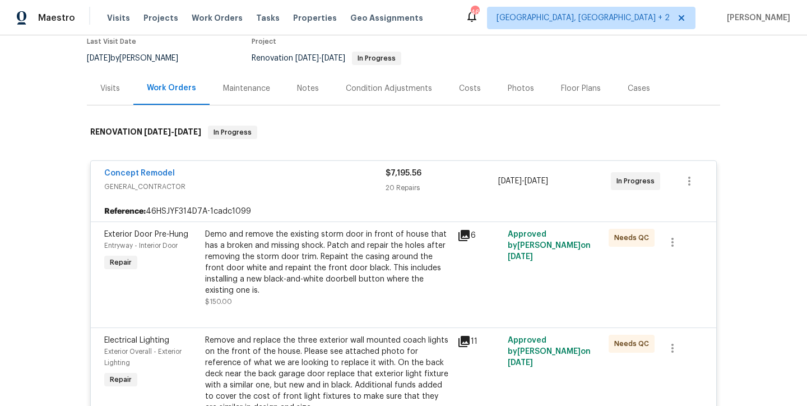
scroll to position [10, 0]
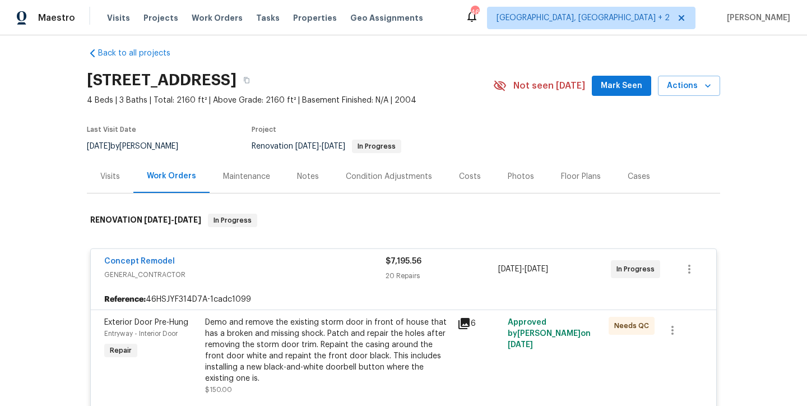
click at [196, 260] on div "Concept Remodel" at bounding box center [244, 262] width 281 height 13
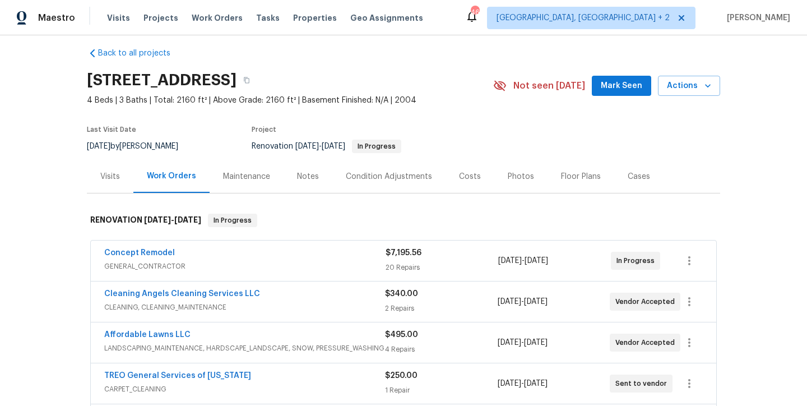
click at [52, 160] on div "Back to all projects 2561 Mint Julep Dr, Creedmoor, NC 27522 4 Beds | 3 Baths |…" at bounding box center [403, 220] width 807 height 371
click at [472, 177] on div "Costs" at bounding box center [470, 176] width 49 height 33
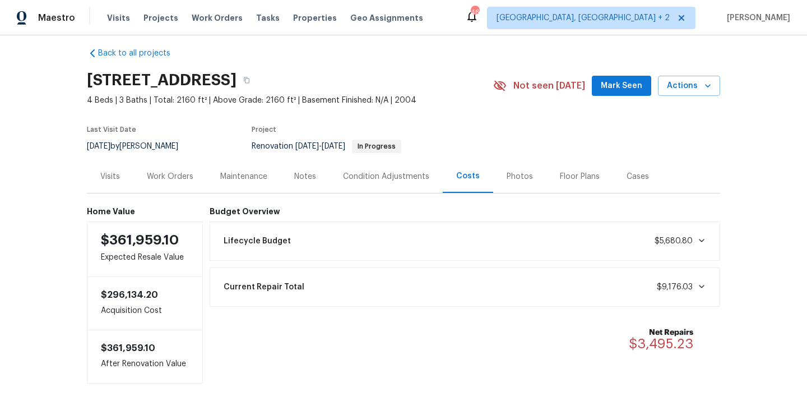
click at [179, 178] on div "Work Orders" at bounding box center [170, 176] width 47 height 11
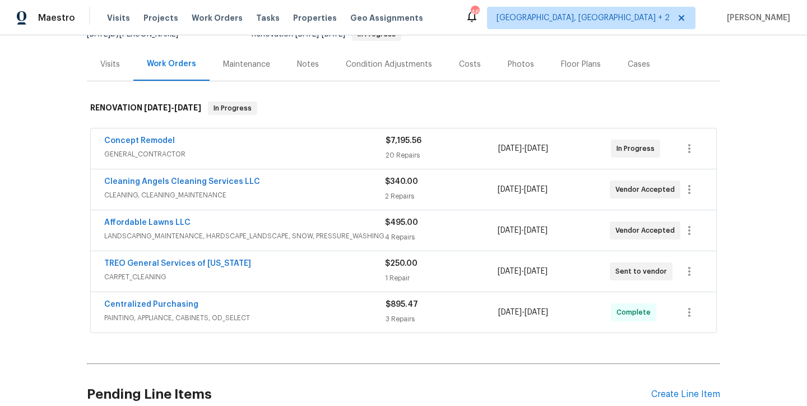
scroll to position [121, 0]
click at [41, 214] on div "Back to all projects 2561 Mint Julep Dr, Creedmoor, NC 27522 4 Beds | 3 Baths |…" at bounding box center [403, 220] width 807 height 371
click at [196, 147] on div "Concept Remodel" at bounding box center [244, 142] width 281 height 13
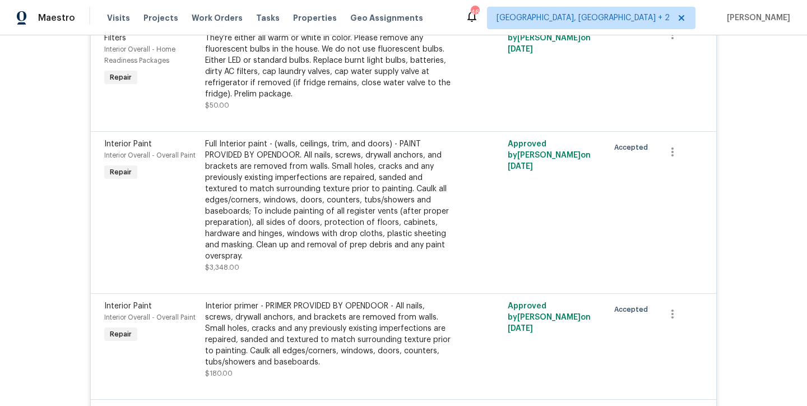
scroll to position [1709, 0]
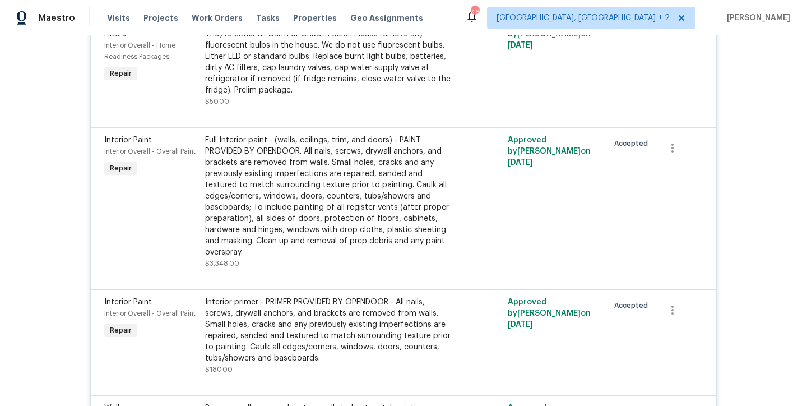
click at [303, 165] on div "Full Interior paint - (walls, ceilings, trim, and doors) - PAINT PROVIDED BY OP…" at bounding box center [328, 196] width 246 height 123
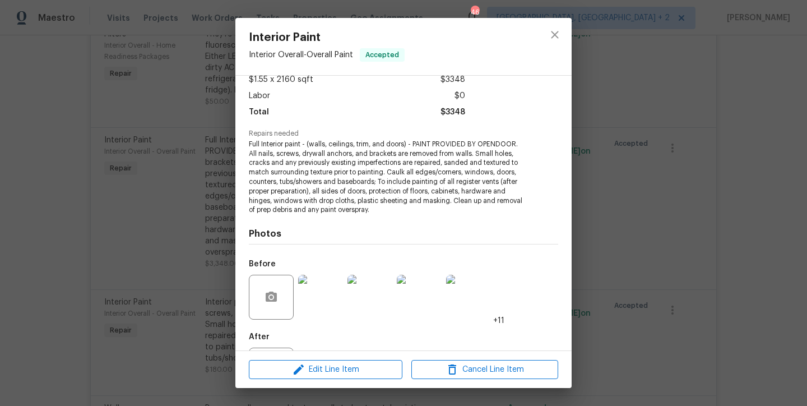
scroll to position [120, 0]
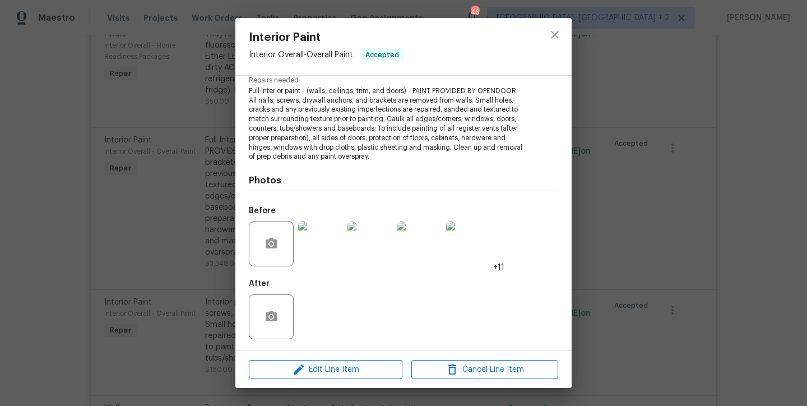
click at [329, 242] on img at bounding box center [320, 243] width 45 height 45
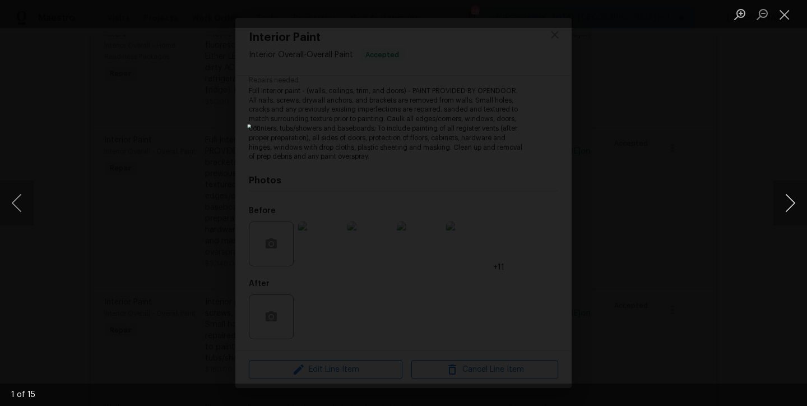
click at [793, 206] on button "Next image" at bounding box center [791, 203] width 34 height 45
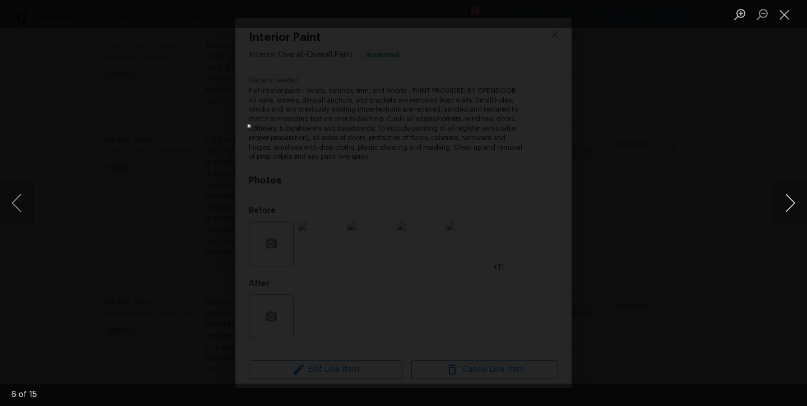
click at [793, 206] on button "Next image" at bounding box center [791, 203] width 34 height 45
click at [789, 10] on button "Close lightbox" at bounding box center [785, 14] width 22 height 20
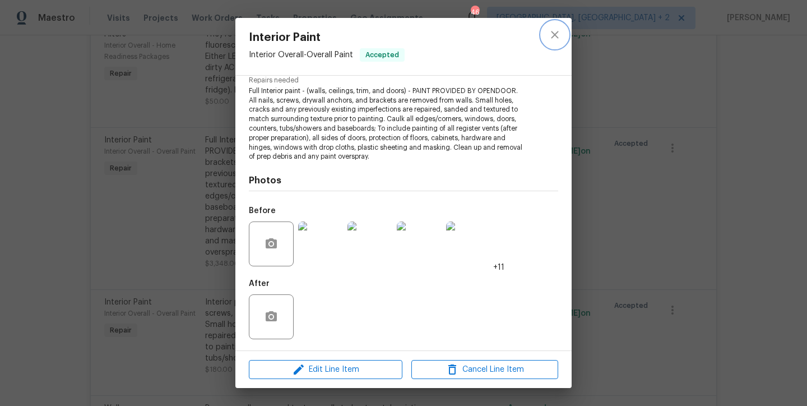
click at [553, 31] on icon "close" at bounding box center [554, 34] width 13 height 13
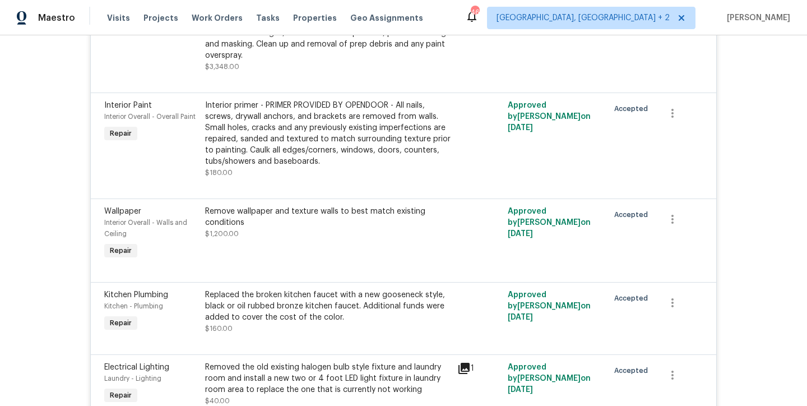
scroll to position [1916, 0]
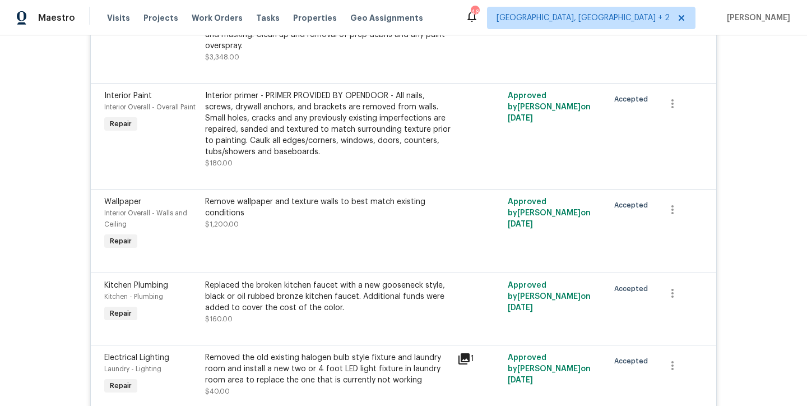
click at [251, 196] on div "Remove wallpaper and texture walls to best match existing conditions" at bounding box center [328, 207] width 246 height 22
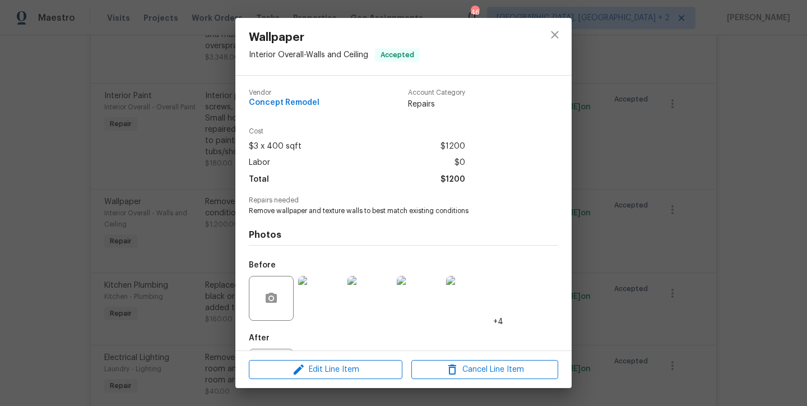
scroll to position [54, 0]
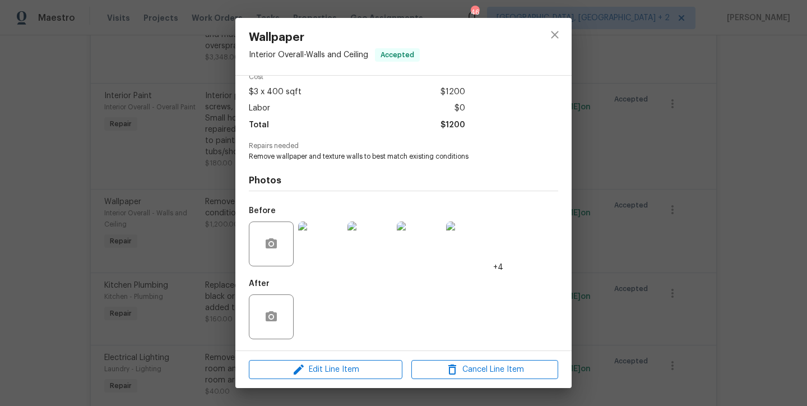
click at [316, 249] on img at bounding box center [320, 243] width 45 height 45
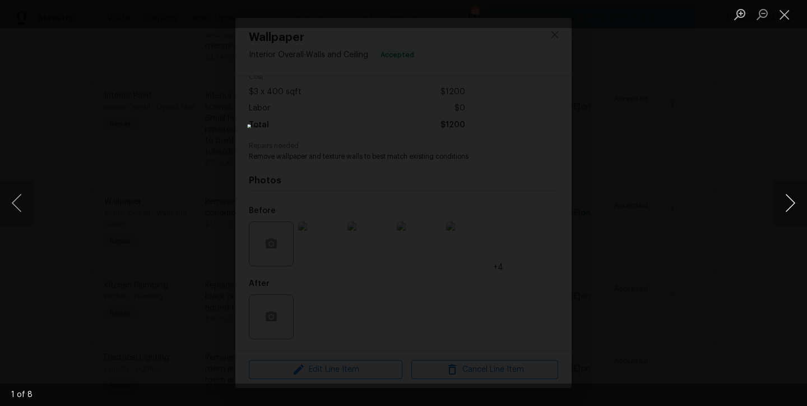
click at [784, 201] on button "Next image" at bounding box center [791, 203] width 34 height 45
click at [785, 201] on button "Next image" at bounding box center [791, 203] width 34 height 45
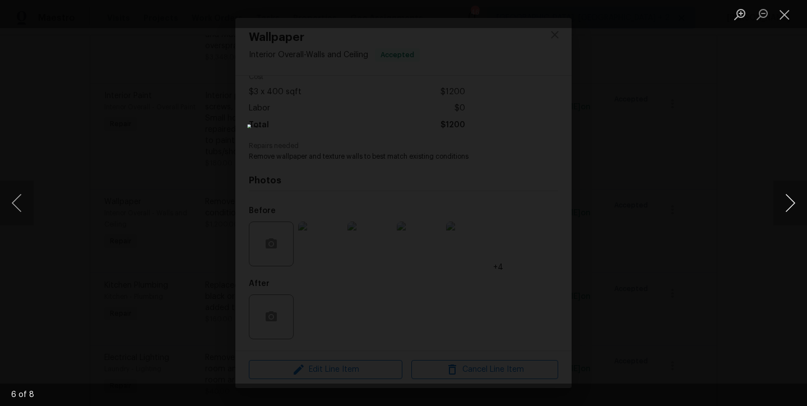
click at [785, 201] on button "Next image" at bounding box center [791, 203] width 34 height 45
click at [791, 15] on button "Close lightbox" at bounding box center [785, 14] width 22 height 20
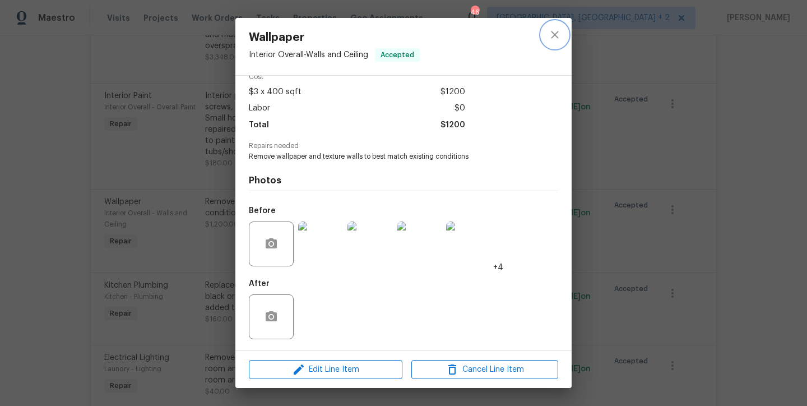
click at [549, 35] on icon "close" at bounding box center [554, 34] width 13 height 13
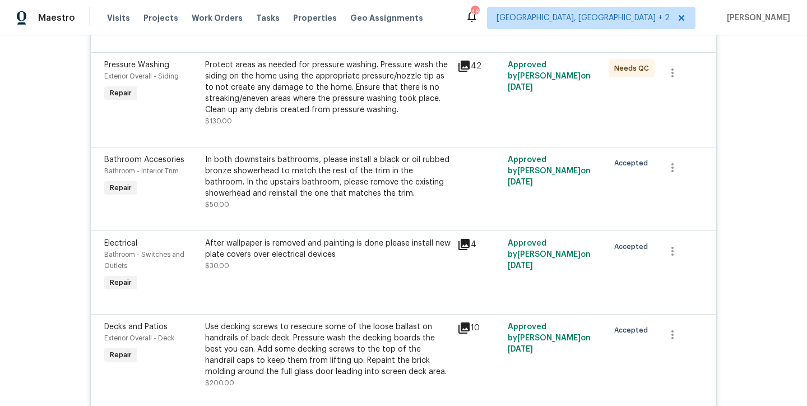
scroll to position [19, 0]
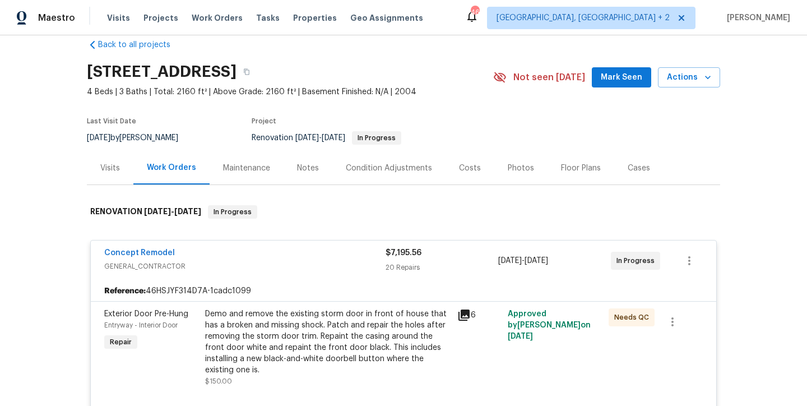
click at [193, 255] on div "Concept Remodel" at bounding box center [244, 253] width 281 height 13
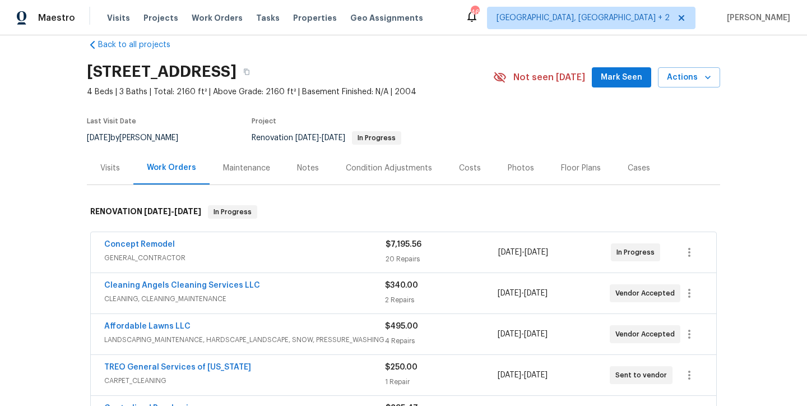
click at [496, 117] on section "2561 Mint Julep Dr, Creedmoor, NC 27522 4 Beds | 3 Baths | Total: 2160 ft² | Ab…" at bounding box center [404, 104] width 634 height 94
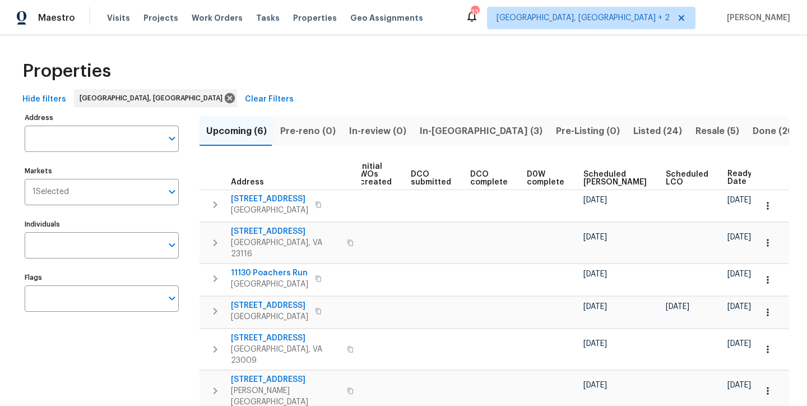
click at [460, 73] on div "Properties" at bounding box center [403, 71] width 771 height 36
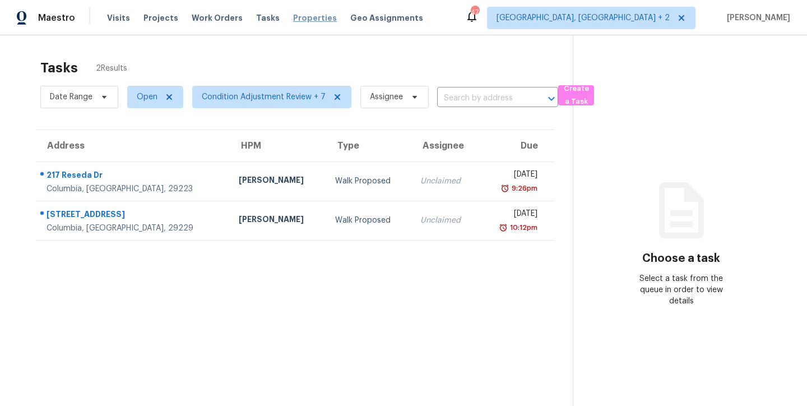
click at [297, 17] on span "Properties" at bounding box center [315, 17] width 44 height 11
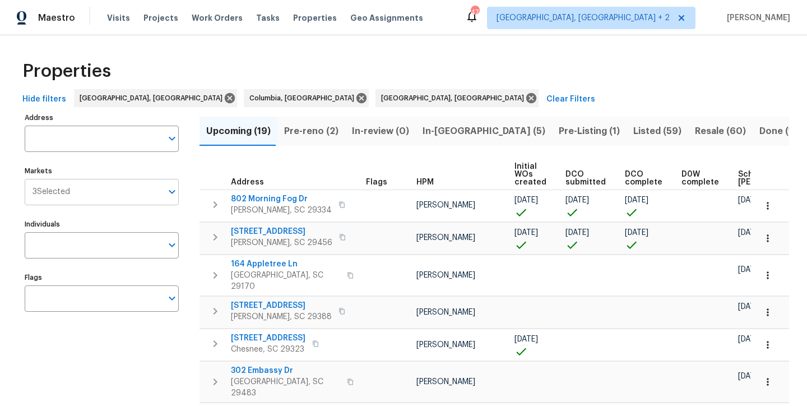
click at [101, 185] on input "Markets" at bounding box center [116, 192] width 92 height 26
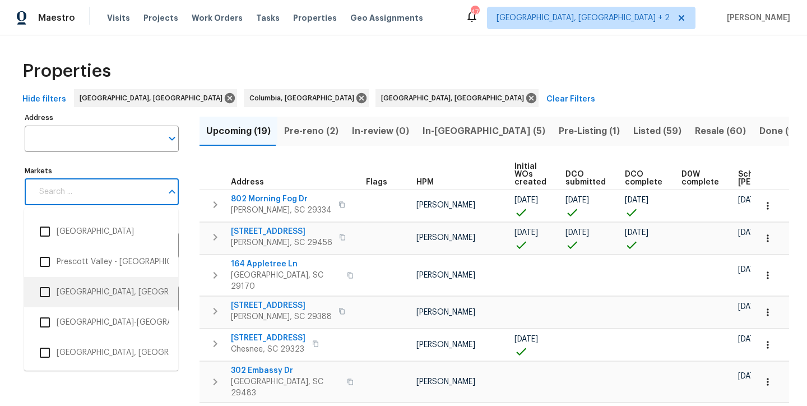
scroll to position [1869, 0]
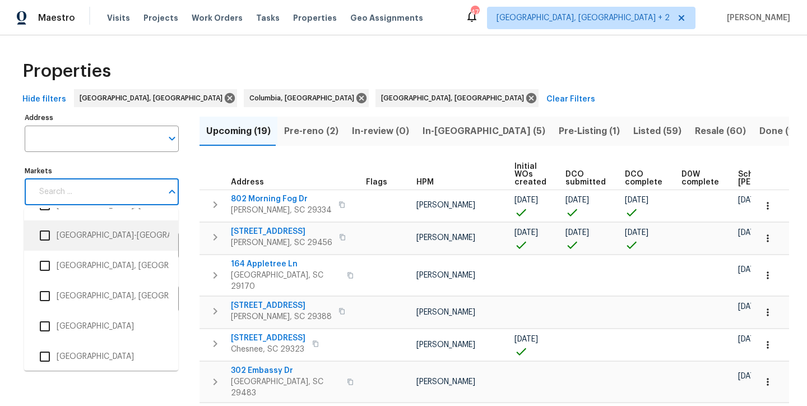
click at [45, 237] on input "checkbox" at bounding box center [45, 236] width 24 height 24
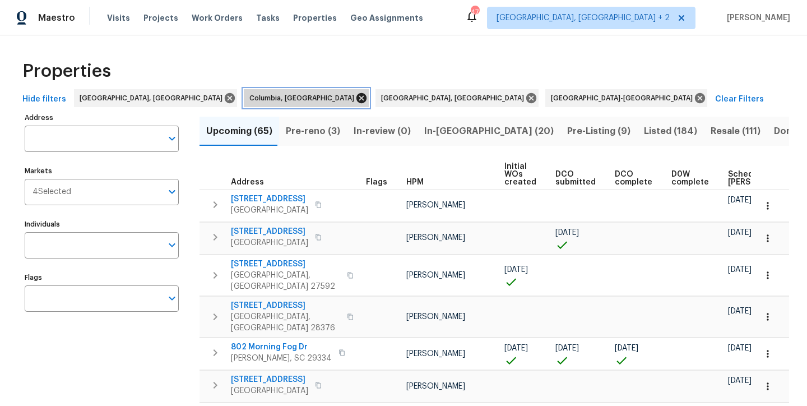
click at [357, 95] on icon at bounding box center [362, 98] width 10 height 10
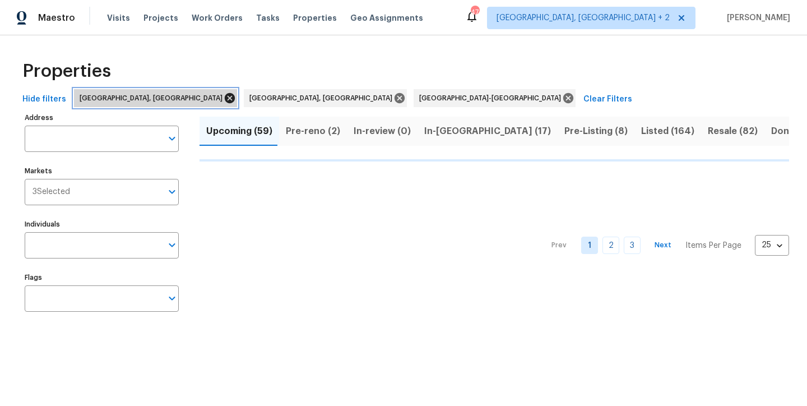
click at [225, 98] on icon at bounding box center [230, 98] width 10 height 10
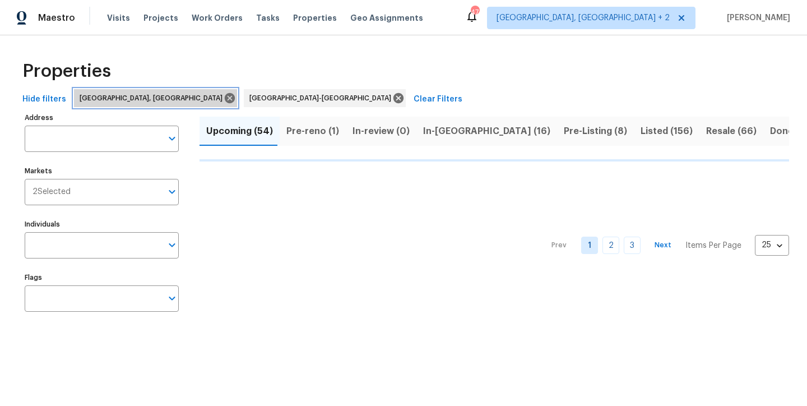
click at [225, 98] on icon at bounding box center [230, 98] width 10 height 10
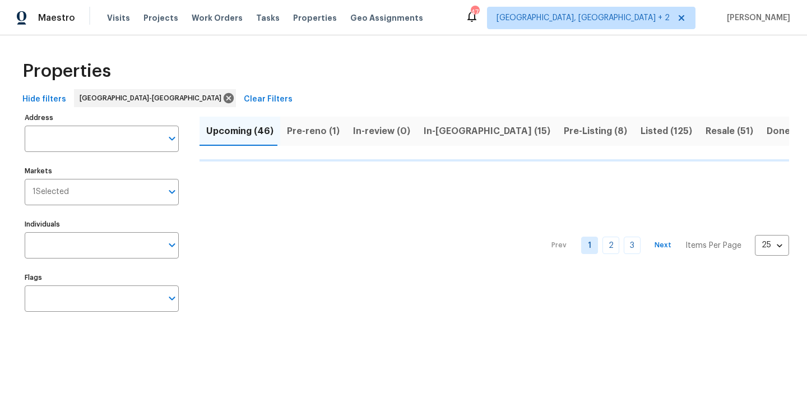
click at [304, 41] on div "Properties Hide filters Raleigh-Durham Clear Filters Address Address Markets 1 …" at bounding box center [403, 188] width 807 height 306
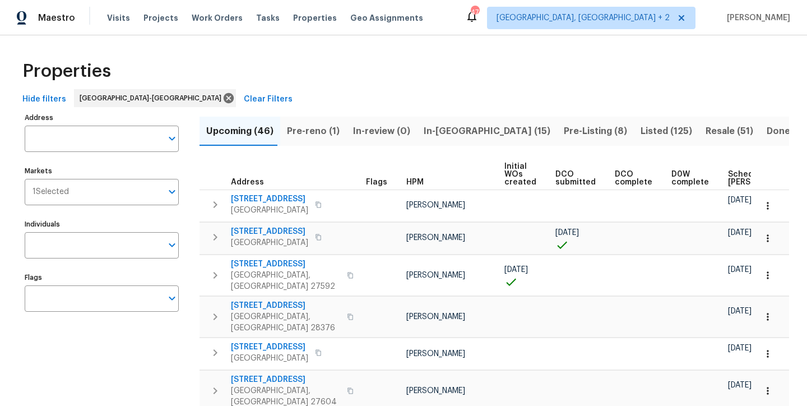
click at [316, 81] on div "Properties" at bounding box center [403, 71] width 771 height 36
click at [433, 124] on span "In-reno (15)" at bounding box center [487, 131] width 127 height 16
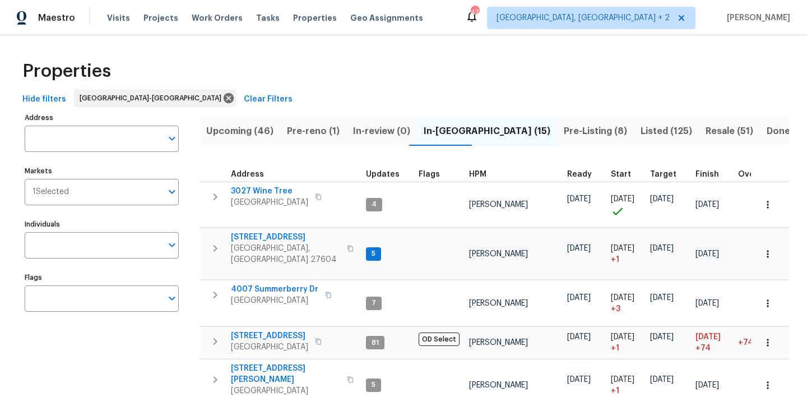
click at [564, 135] on span "Pre-Listing (8)" at bounding box center [595, 131] width 63 height 16
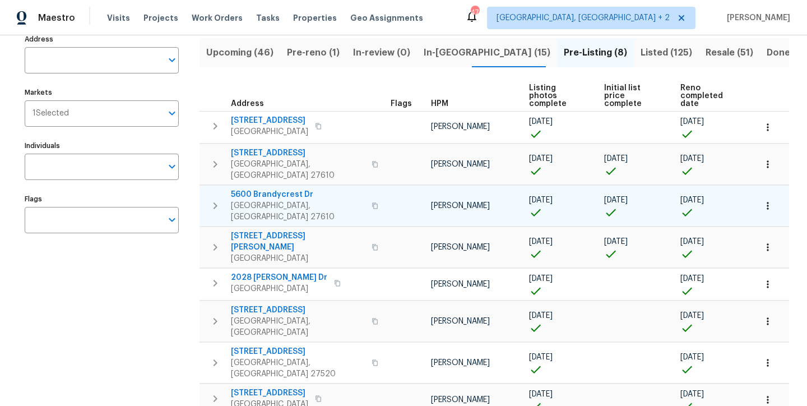
scroll to position [89, 0]
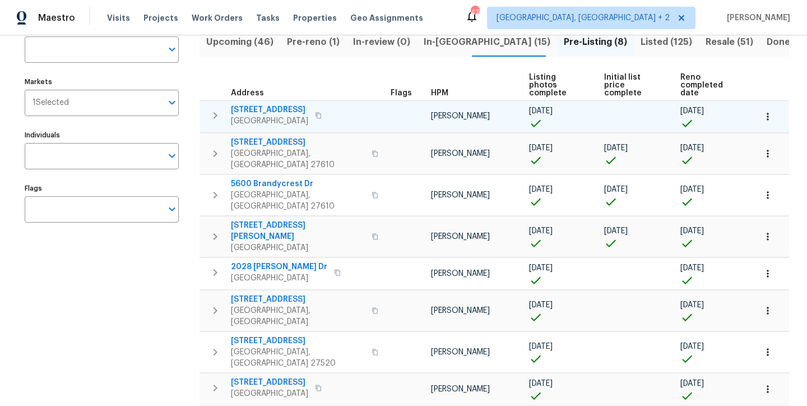
click at [216, 109] on icon "button" at bounding box center [215, 115] width 13 height 13
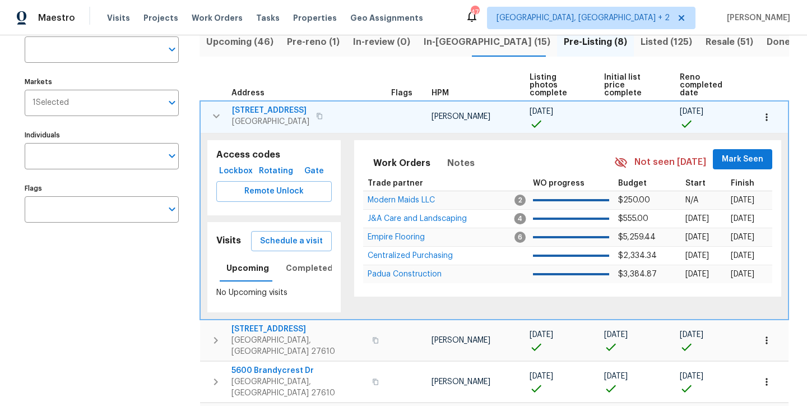
click at [270, 106] on span "1508 Royal Springs St" at bounding box center [270, 110] width 77 height 11
click at [210, 109] on icon "button" at bounding box center [216, 115] width 13 height 13
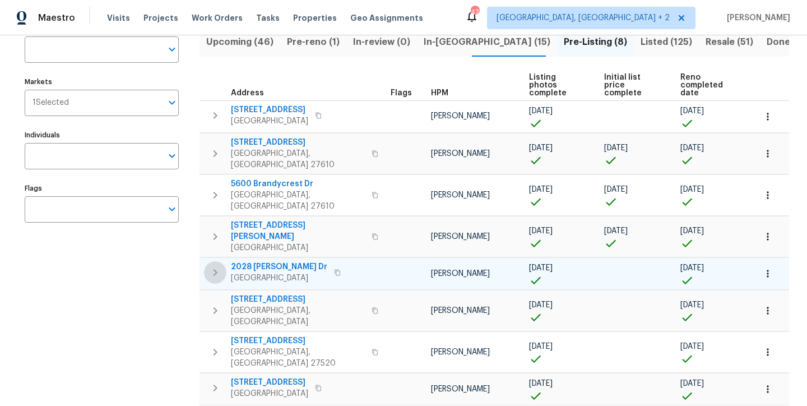
click at [210, 266] on icon "button" at bounding box center [215, 272] width 13 height 13
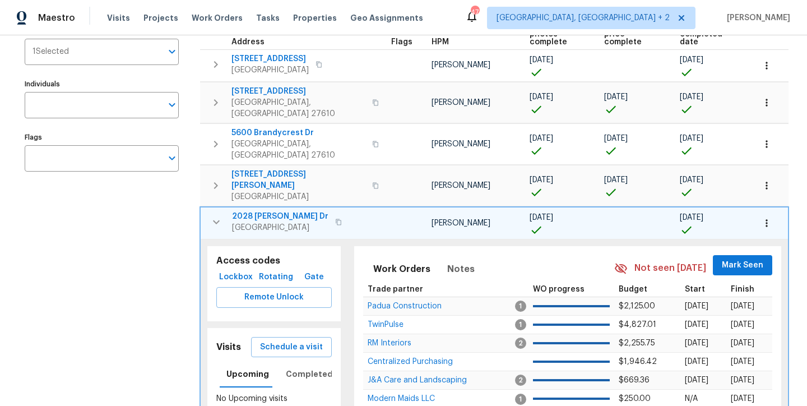
scroll to position [271, 0]
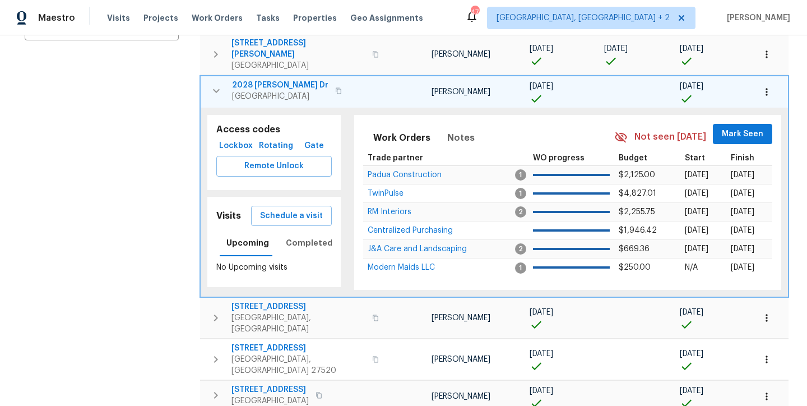
click at [267, 80] on span "2028 Sir Michael Dr" at bounding box center [280, 85] width 96 height 11
click at [774, 76] on td at bounding box center [769, 92] width 39 height 33
click at [765, 80] on button "button" at bounding box center [767, 92] width 25 height 25
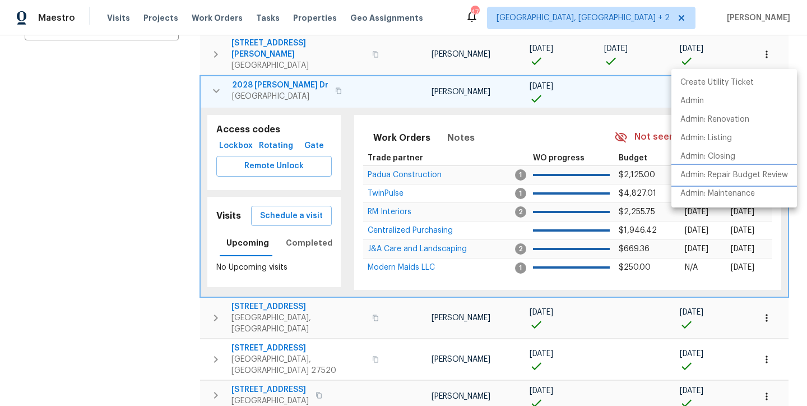
click at [767, 175] on p "Admin: Repair Budget Review" at bounding box center [735, 175] width 108 height 12
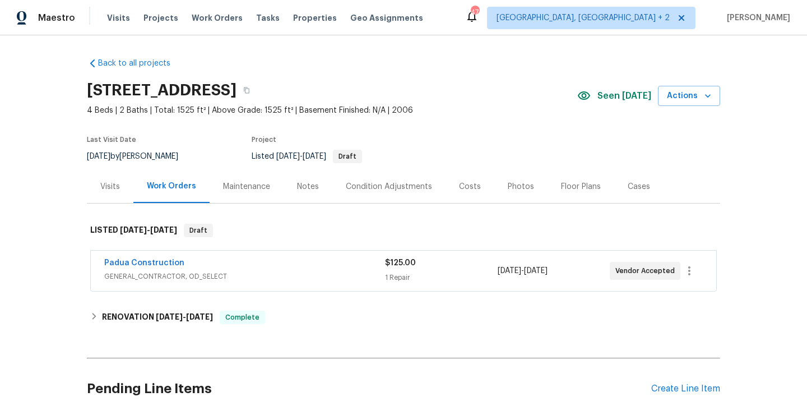
click at [25, 172] on div "Back to all projects [STREET_ADDRESS] 4 Beds | 2 Baths | Total: 1525 ft² | Abov…" at bounding box center [403, 220] width 807 height 371
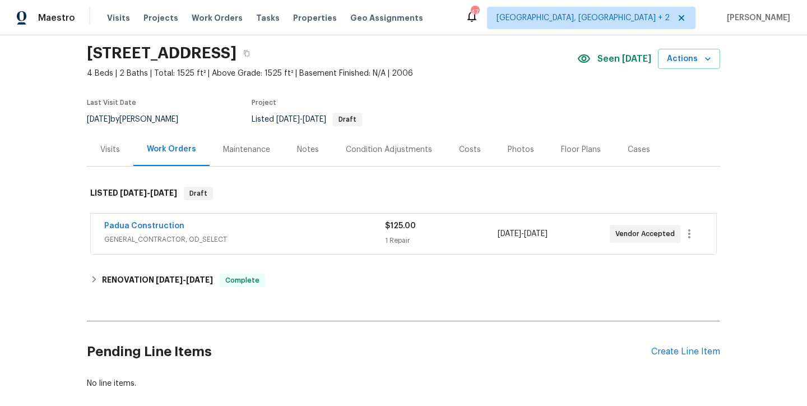
scroll to position [60, 0]
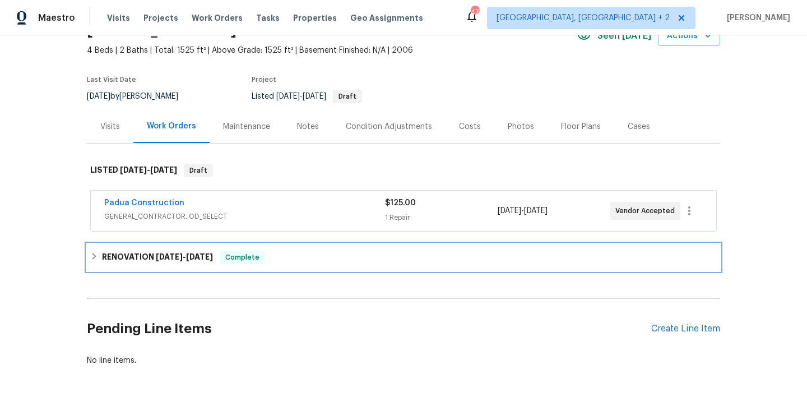
click at [93, 257] on icon at bounding box center [95, 256] width 4 height 7
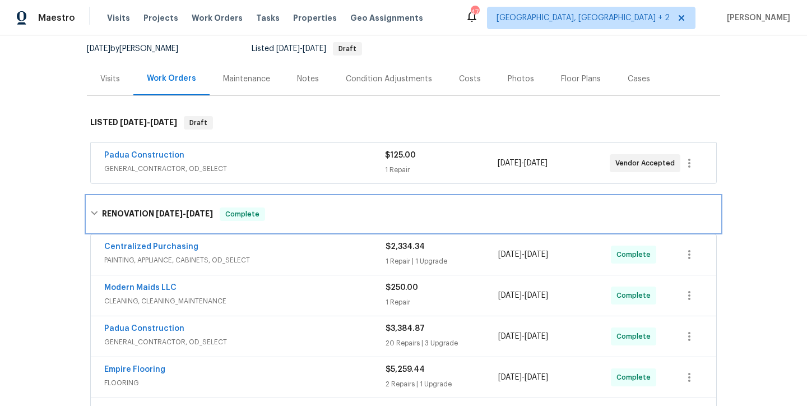
scroll to position [58, 0]
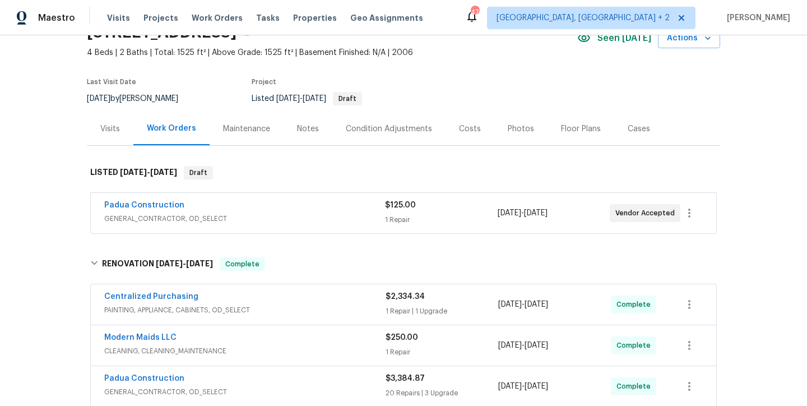
click at [469, 122] on div "Costs" at bounding box center [470, 128] width 49 height 33
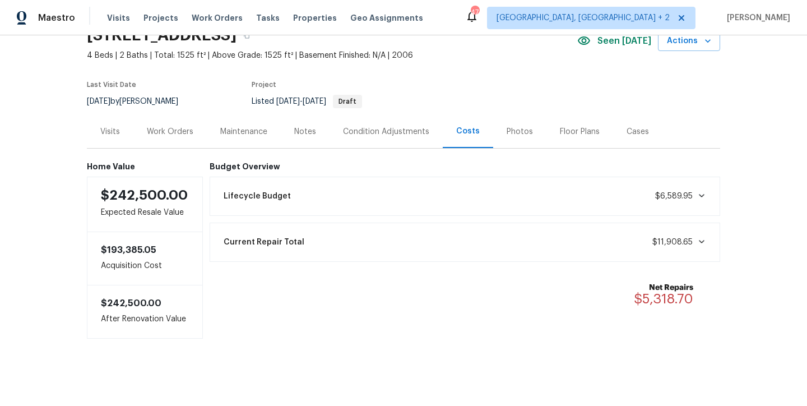
click at [302, 128] on div "Notes" at bounding box center [305, 131] width 22 height 11
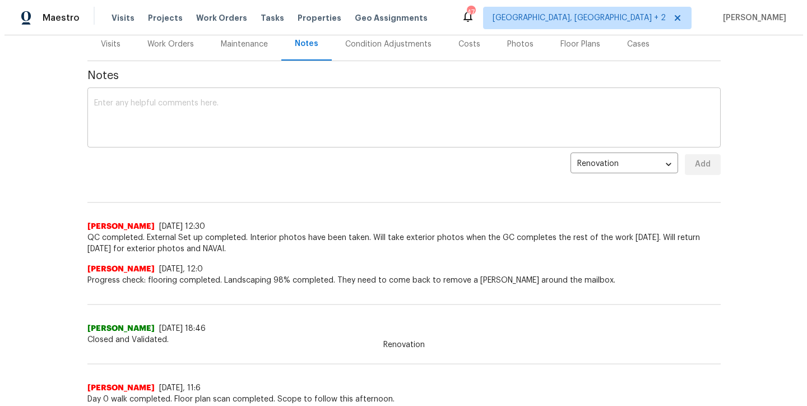
scroll to position [33, 0]
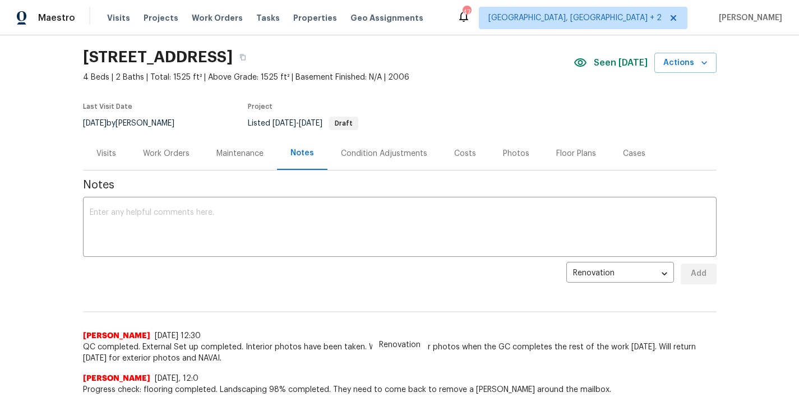
click at [161, 150] on div "Work Orders" at bounding box center [166, 153] width 47 height 11
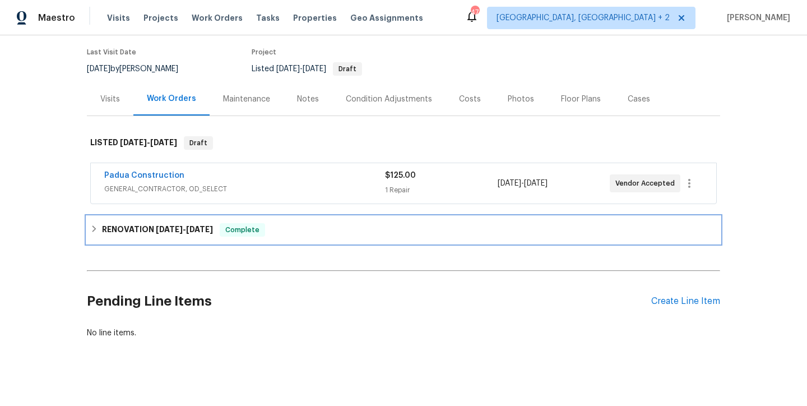
click at [87, 225] on div "RENOVATION [DATE] - [DATE] Complete" at bounding box center [404, 229] width 634 height 27
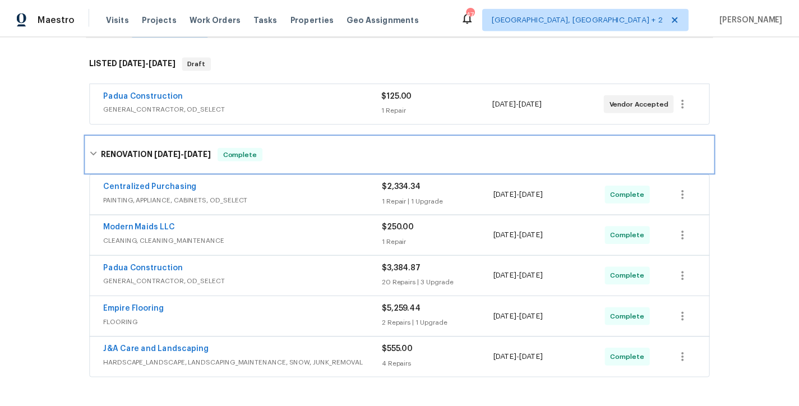
scroll to position [22, 0]
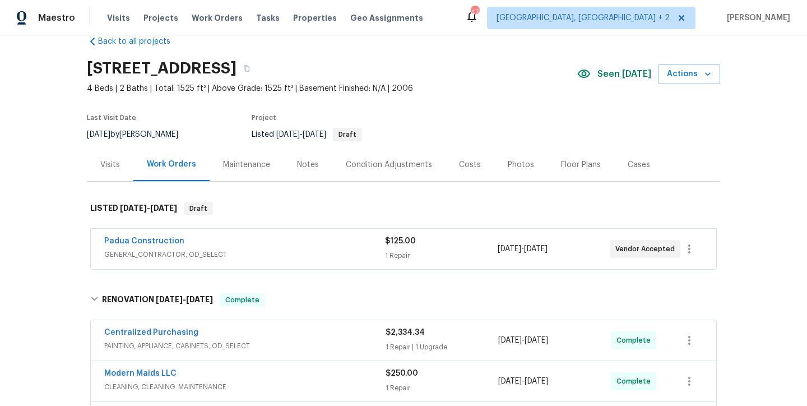
click at [316, 164] on div "Notes" at bounding box center [308, 164] width 49 height 33
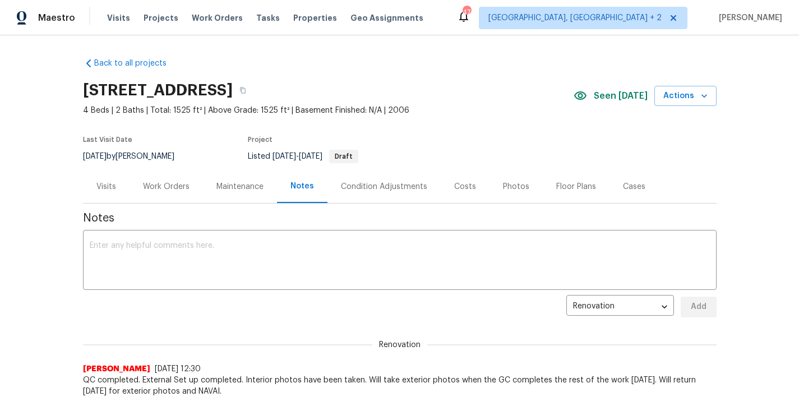
click at [173, 191] on div "Work Orders" at bounding box center [166, 186] width 47 height 11
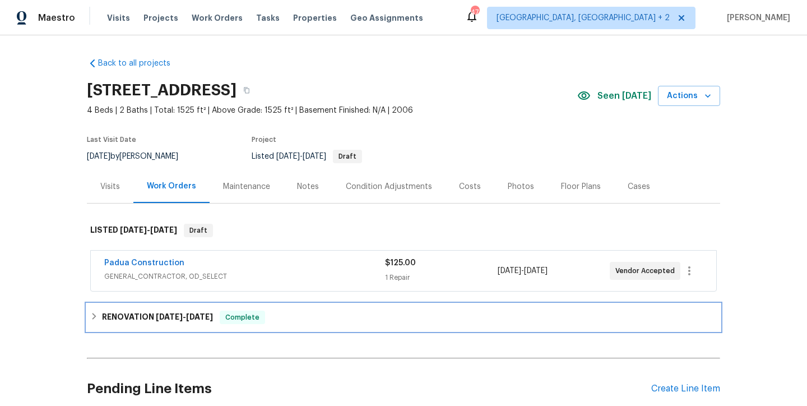
click at [91, 313] on icon at bounding box center [94, 316] width 8 height 8
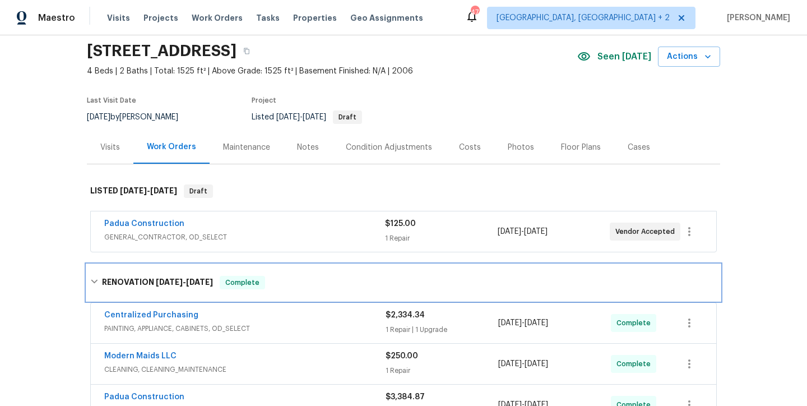
scroll to position [194, 0]
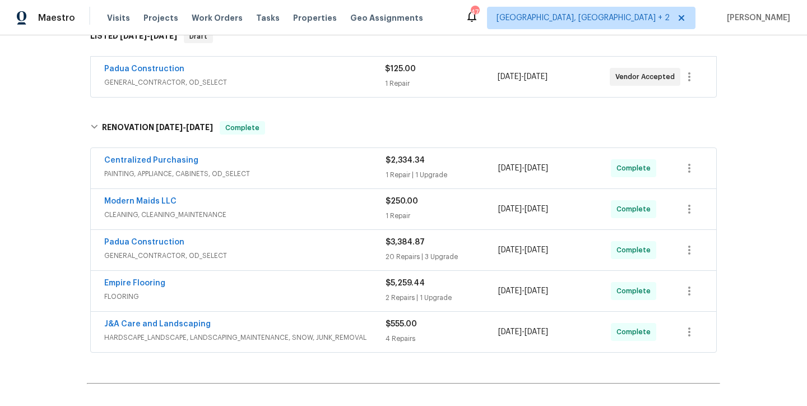
click at [216, 289] on div "Empire Flooring" at bounding box center [244, 284] width 281 height 13
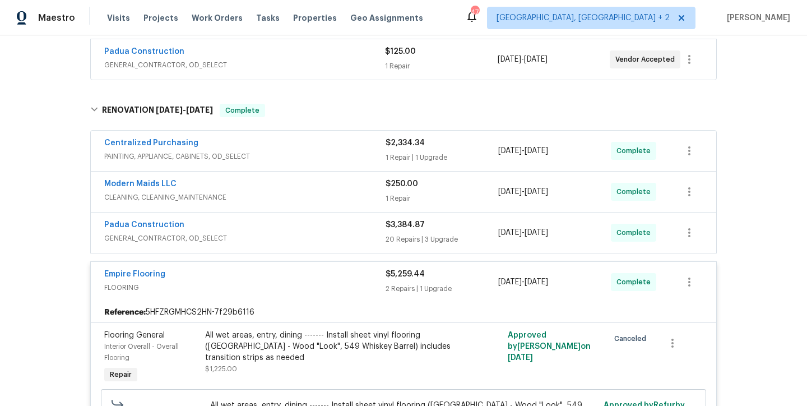
scroll to position [0, 0]
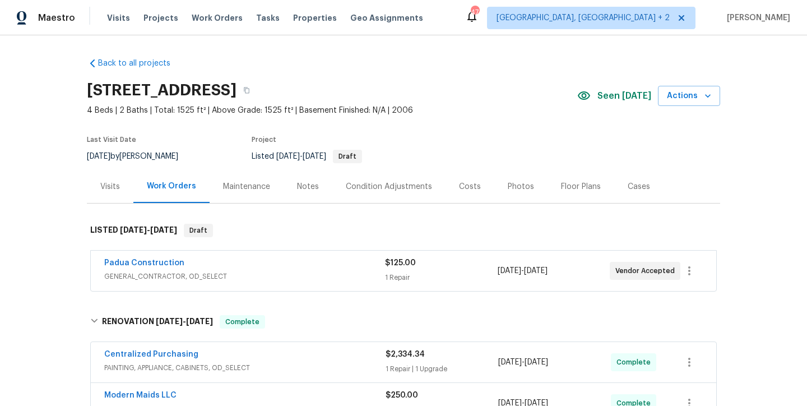
click at [499, 122] on section "[STREET_ADDRESS] 4 Beds | 2 Baths | Total: 1525 ft² | Above Grade: 1525 ft² | B…" at bounding box center [404, 123] width 634 height 94
click at [509, 185] on div "Photos" at bounding box center [521, 186] width 26 height 11
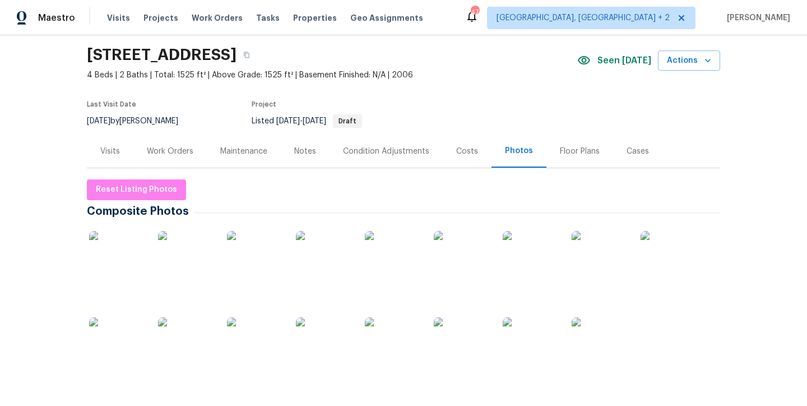
scroll to position [93, 0]
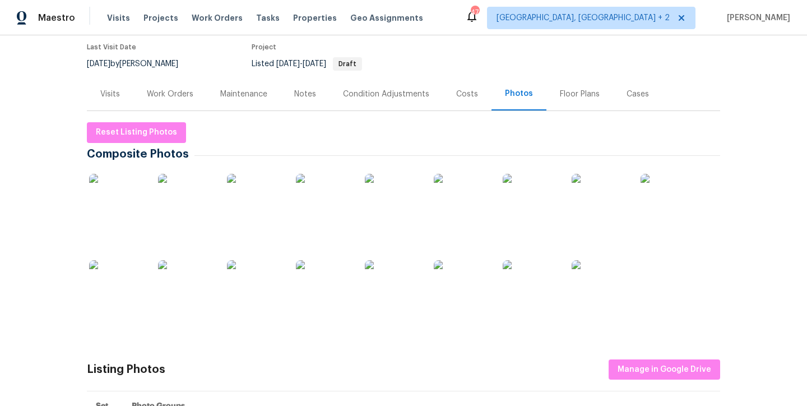
click at [128, 198] on img at bounding box center [117, 202] width 56 height 56
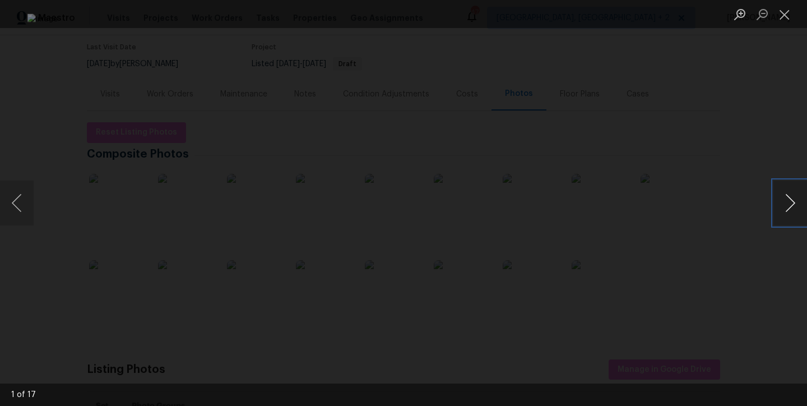
click at [796, 207] on button "Next image" at bounding box center [791, 203] width 34 height 45
click at [797, 207] on button "Next image" at bounding box center [791, 203] width 34 height 45
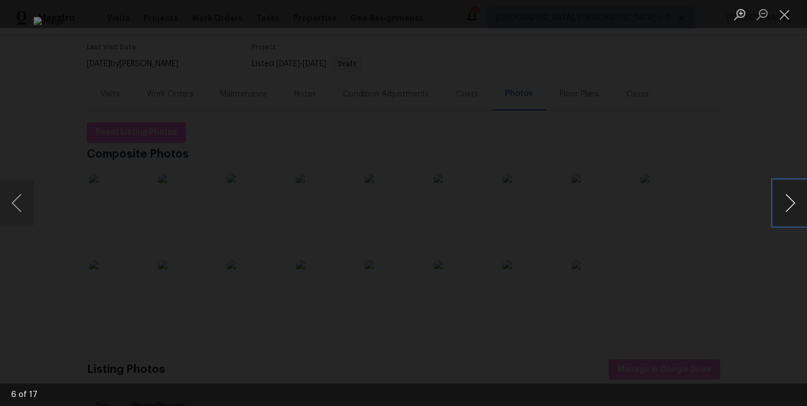
click at [797, 207] on button "Next image" at bounding box center [791, 203] width 34 height 45
click at [787, 13] on button "Close lightbox" at bounding box center [785, 14] width 22 height 20
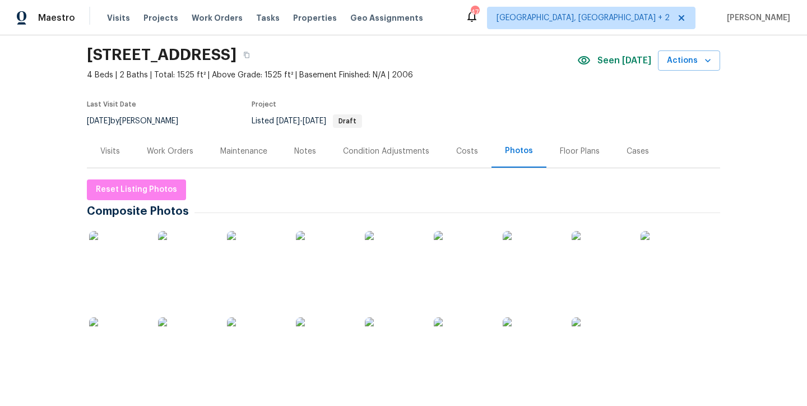
scroll to position [0, 0]
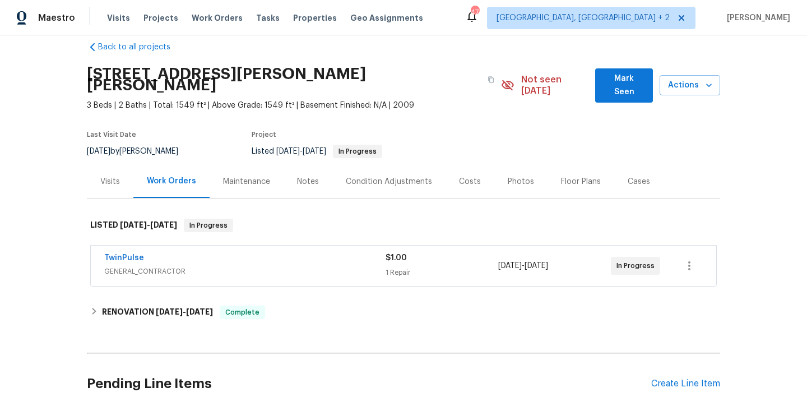
scroll to position [23, 0]
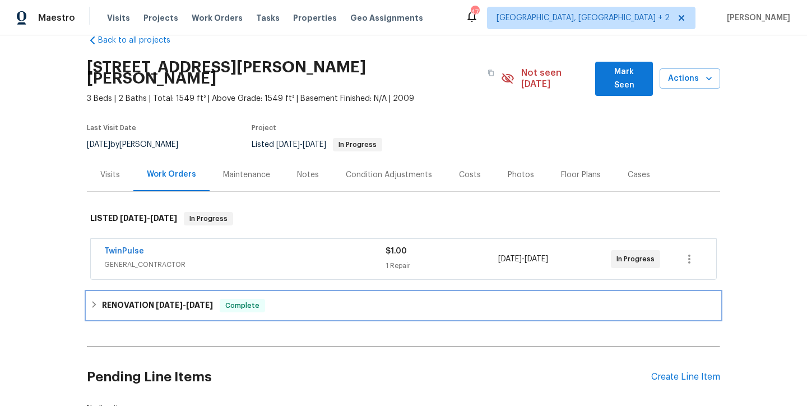
click at [90, 299] on div "RENOVATION [DATE] - [DATE] Complete" at bounding box center [403, 305] width 627 height 13
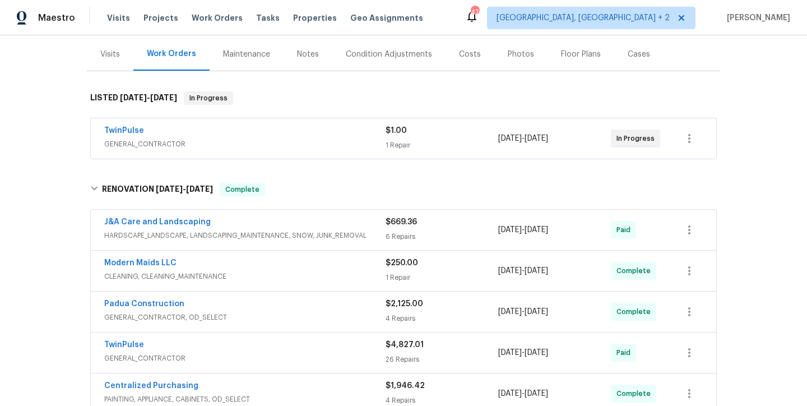
click at [464, 49] on div "Costs" at bounding box center [470, 54] width 22 height 11
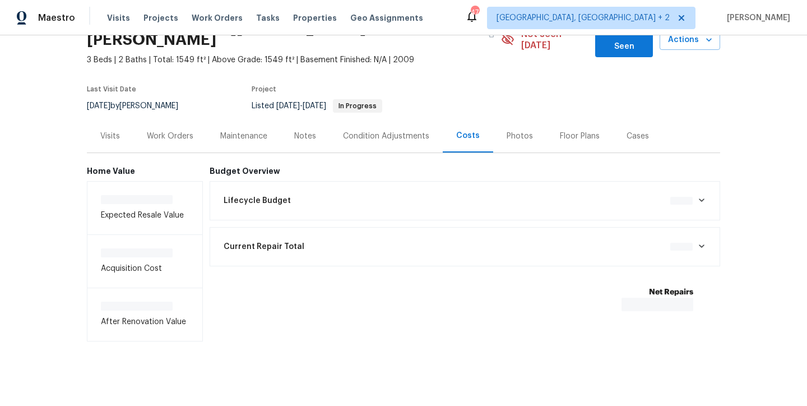
scroll to position [64, 0]
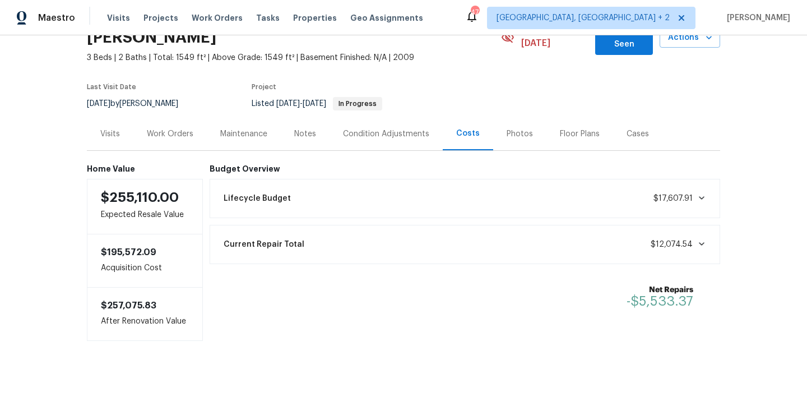
click at [304, 128] on div "Notes" at bounding box center [305, 133] width 22 height 11
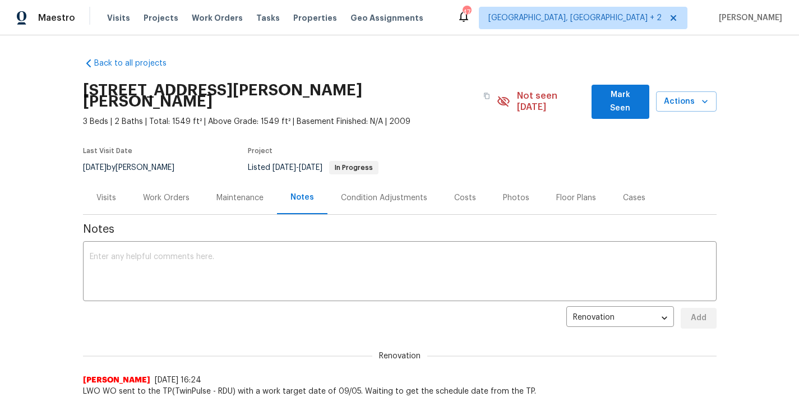
click at [160, 192] on div "Work Orders" at bounding box center [166, 197] width 47 height 11
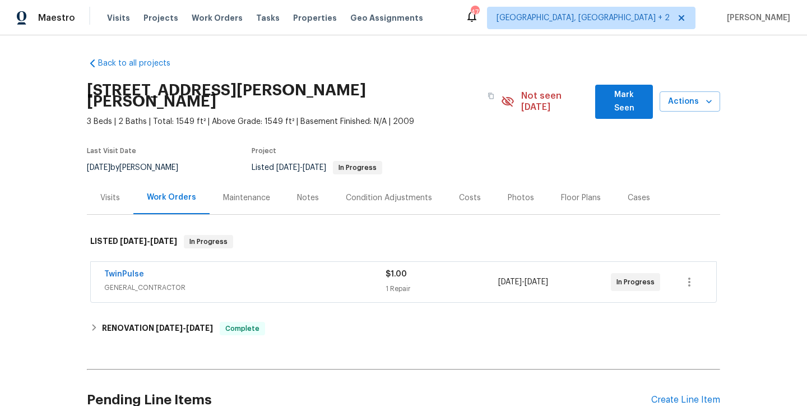
scroll to position [104, 0]
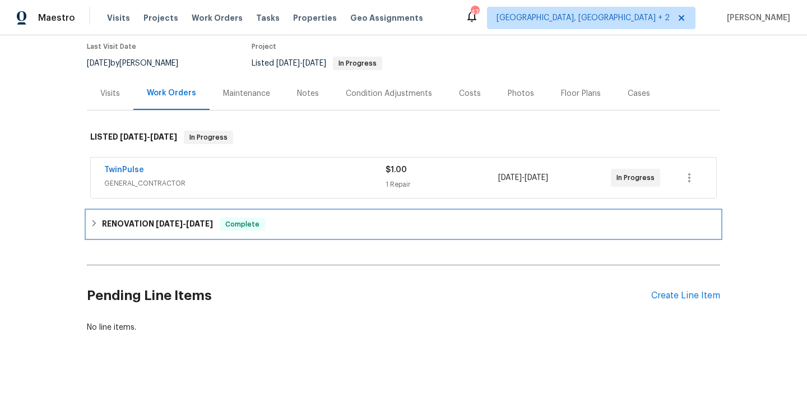
click at [94, 218] on div "RENOVATION [DATE] - [DATE] Complete" at bounding box center [403, 224] width 627 height 13
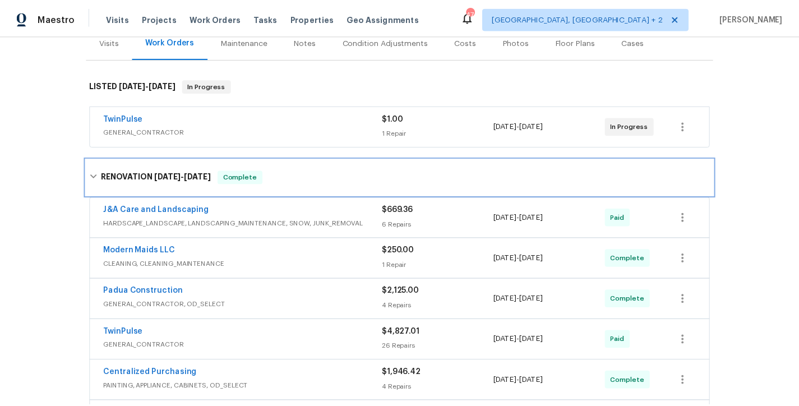
scroll to position [0, 0]
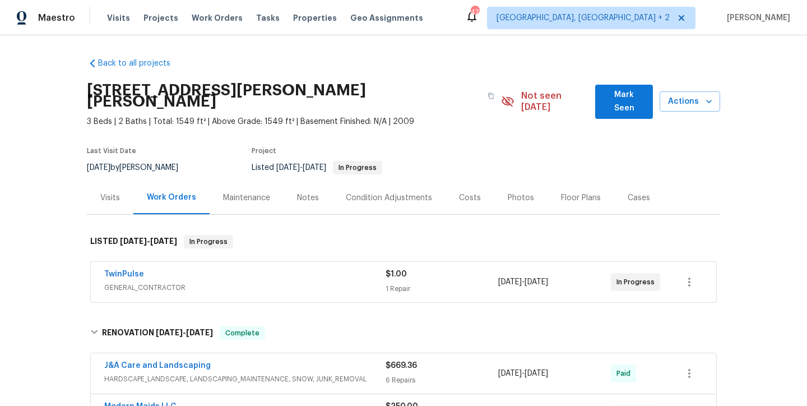
click at [299, 192] on div "Notes" at bounding box center [308, 197] width 22 height 11
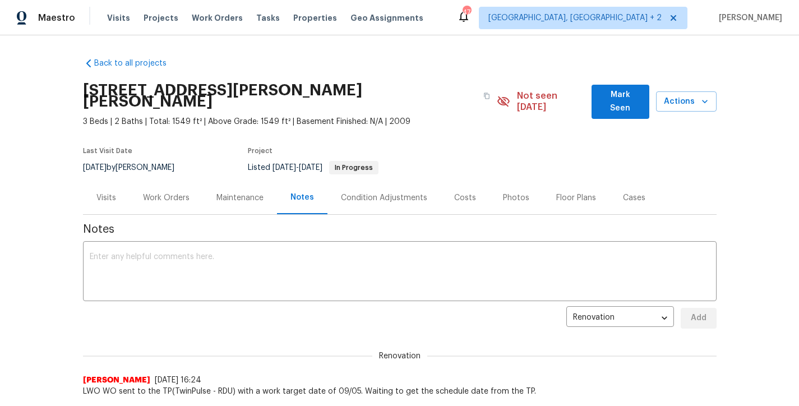
click at [169, 181] on div "Work Orders" at bounding box center [166, 197] width 73 height 33
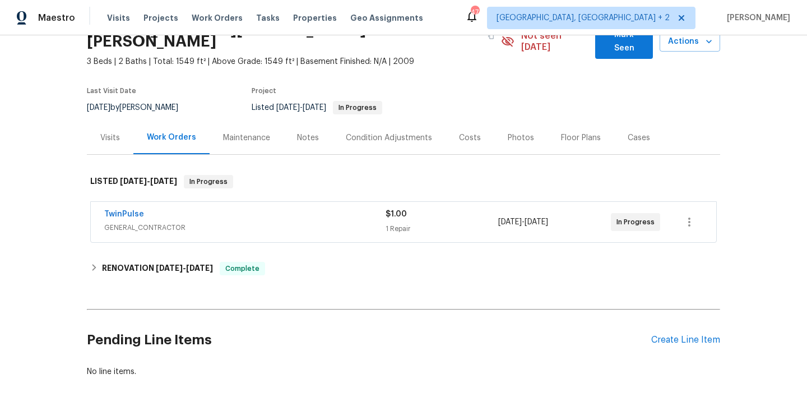
scroll to position [95, 0]
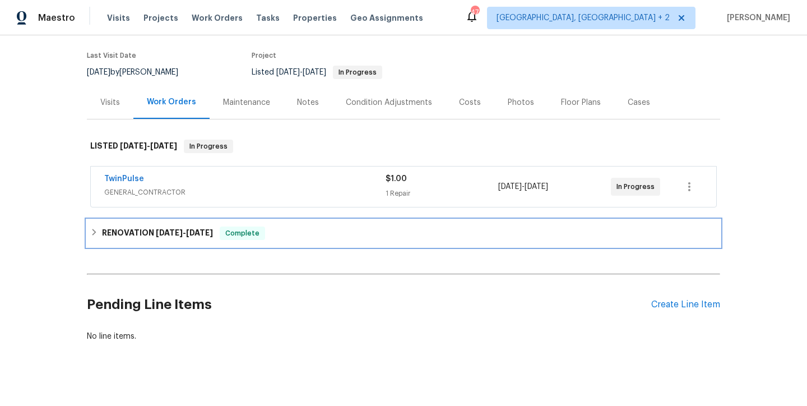
click at [90, 228] on icon at bounding box center [94, 232] width 8 height 8
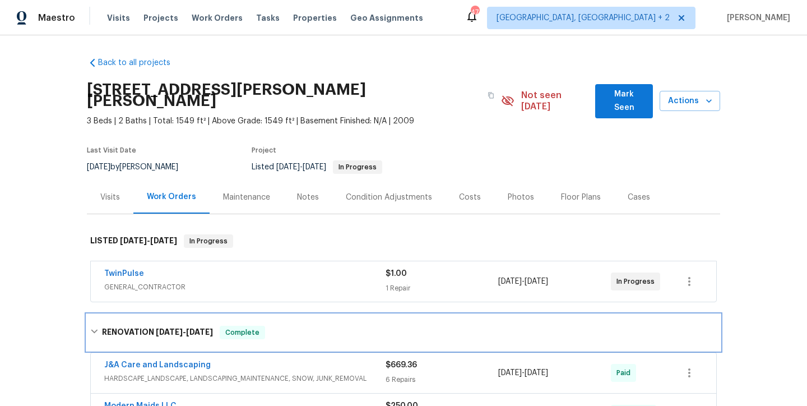
scroll to position [0, 0]
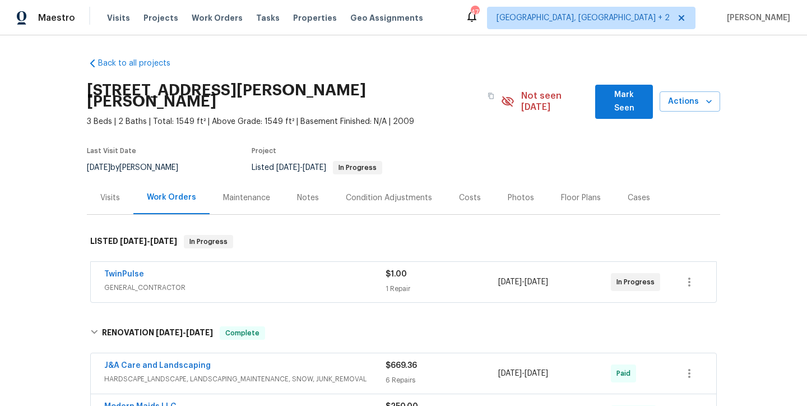
click at [453, 102] on div "[STREET_ADDRESS][PERSON_NAME][PERSON_NAME]" at bounding box center [294, 96] width 414 height 40
click at [80, 237] on div "Back to all projects [STREET_ADDRESS][PERSON_NAME] 3 Beds | 2 Baths | Total: 15…" at bounding box center [403, 220] width 807 height 371
drag, startPoint x: 520, startPoint y: 188, endPoint x: 474, endPoint y: 196, distance: 47.2
click at [520, 192] on div "Photos" at bounding box center [521, 197] width 26 height 11
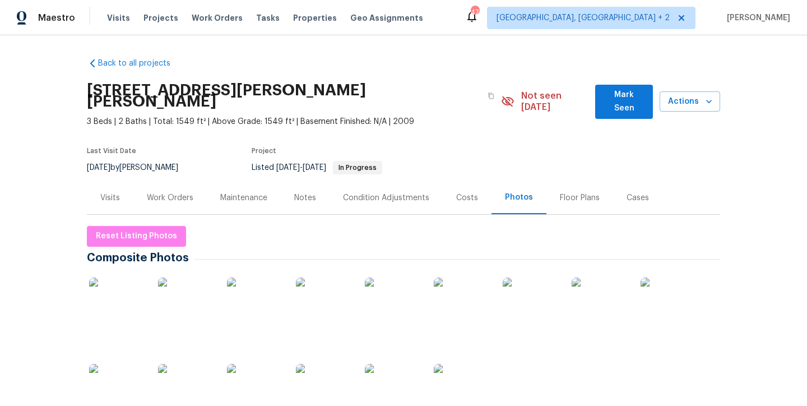
scroll to position [110, 0]
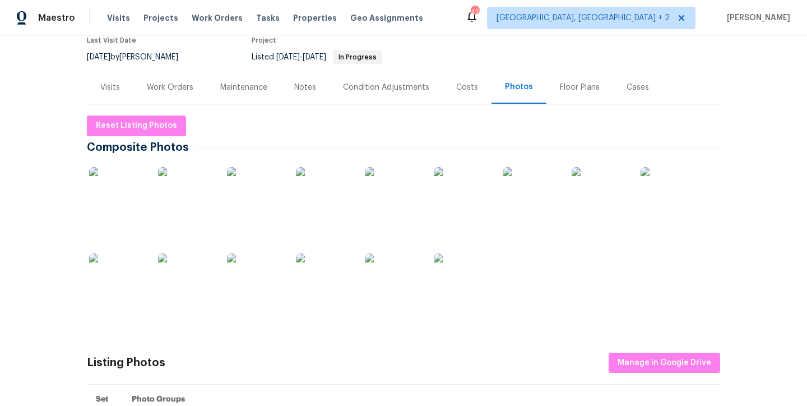
click at [104, 181] on img at bounding box center [117, 195] width 56 height 56
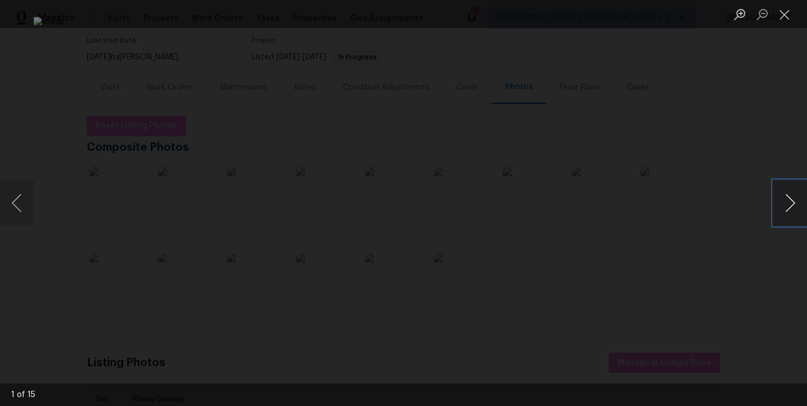
click at [791, 205] on button "Next image" at bounding box center [791, 203] width 34 height 45
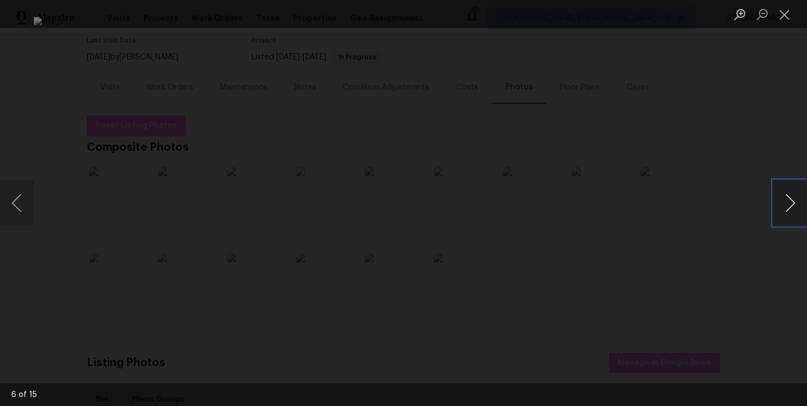
click at [791, 205] on button "Next image" at bounding box center [791, 203] width 34 height 45
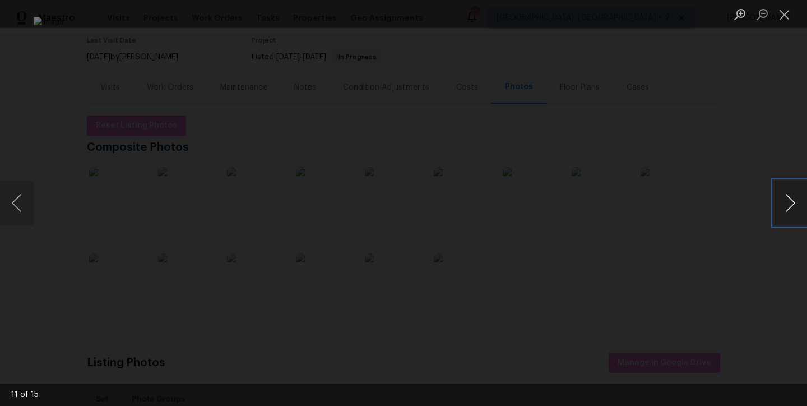
click at [791, 205] on button "Next image" at bounding box center [791, 203] width 34 height 45
click at [790, 202] on button "Next image" at bounding box center [791, 203] width 34 height 45
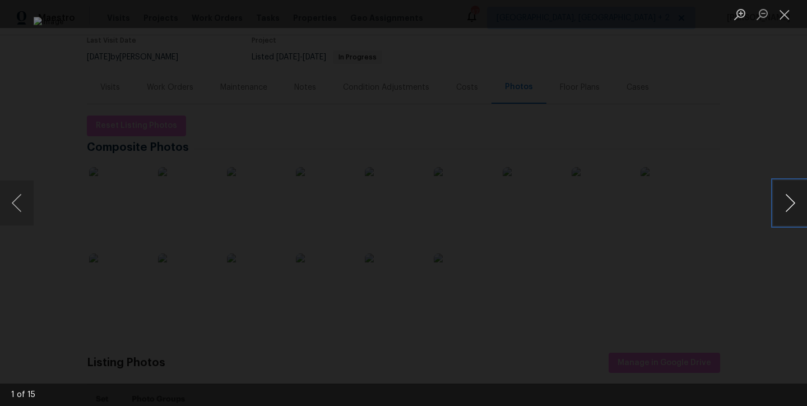
click at [790, 202] on button "Next image" at bounding box center [791, 203] width 34 height 45
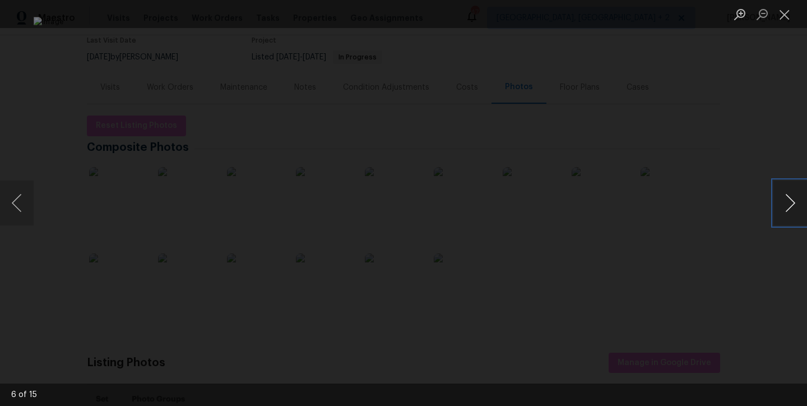
click at [790, 202] on button "Next image" at bounding box center [791, 203] width 34 height 45
click at [783, 7] on button "Close lightbox" at bounding box center [785, 14] width 22 height 20
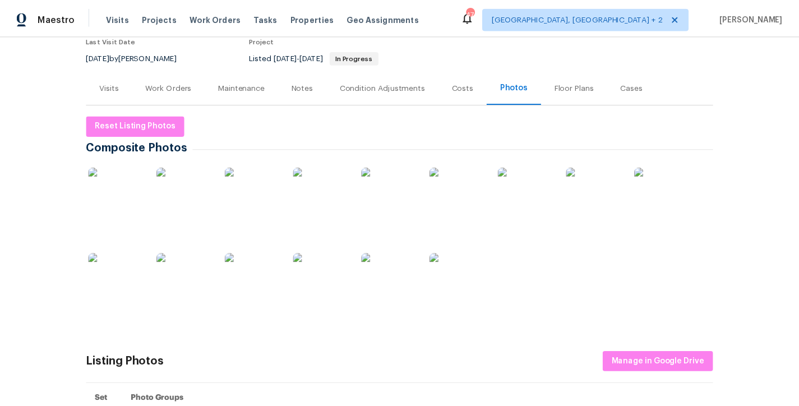
scroll to position [0, 0]
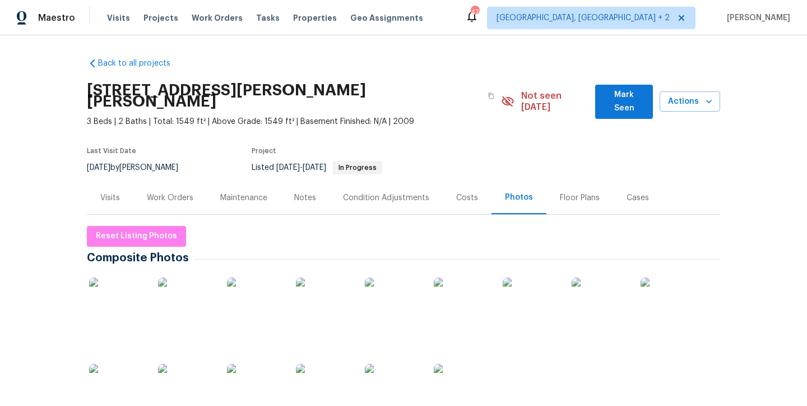
click at [300, 192] on div "Notes" at bounding box center [305, 197] width 22 height 11
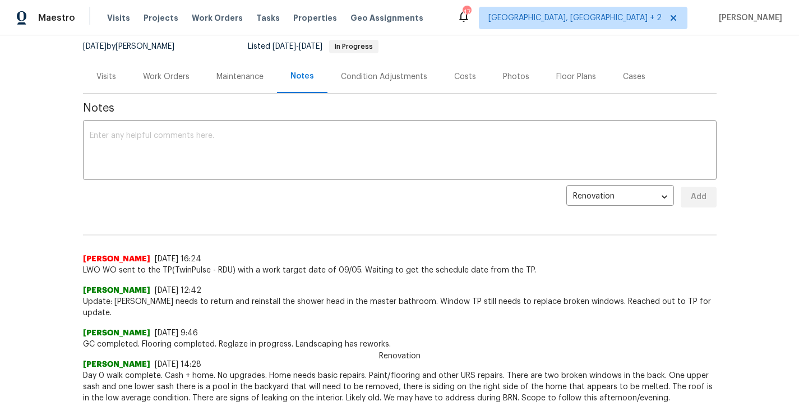
scroll to position [13, 0]
